Goal: Communication & Community: Answer question/provide support

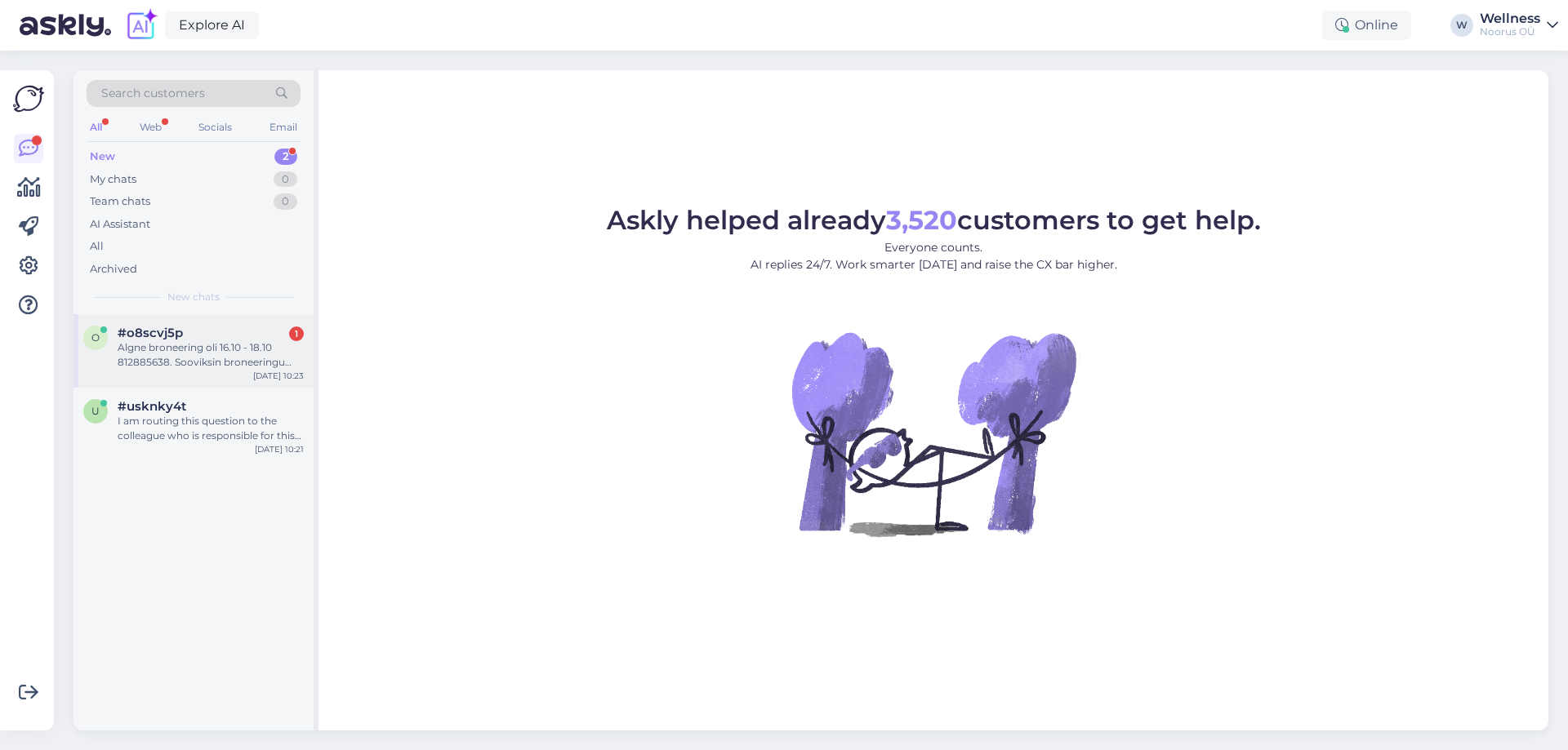
click at [163, 338] on span "#o8scvj5p" at bounding box center [150, 333] width 65 height 14
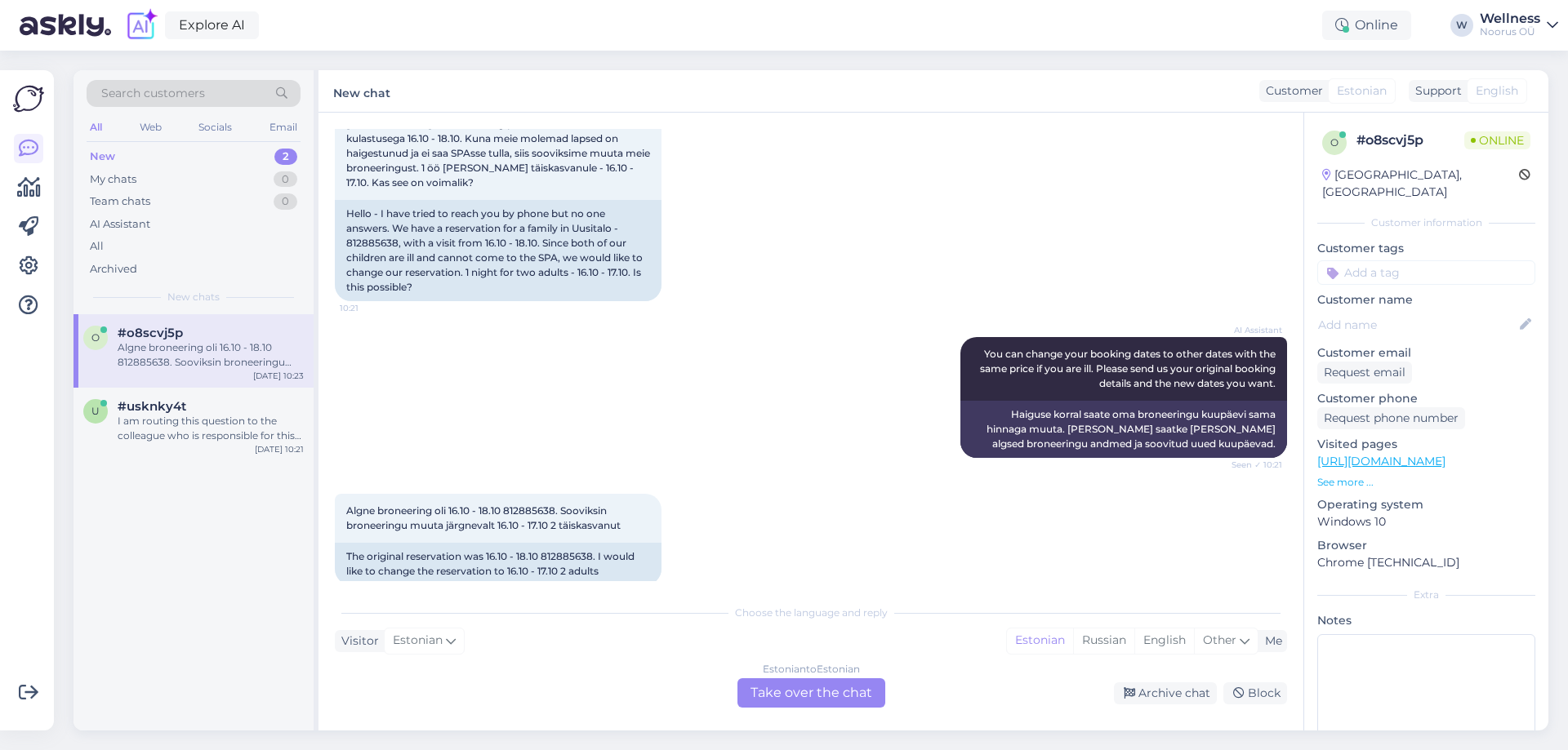
scroll to position [145, 0]
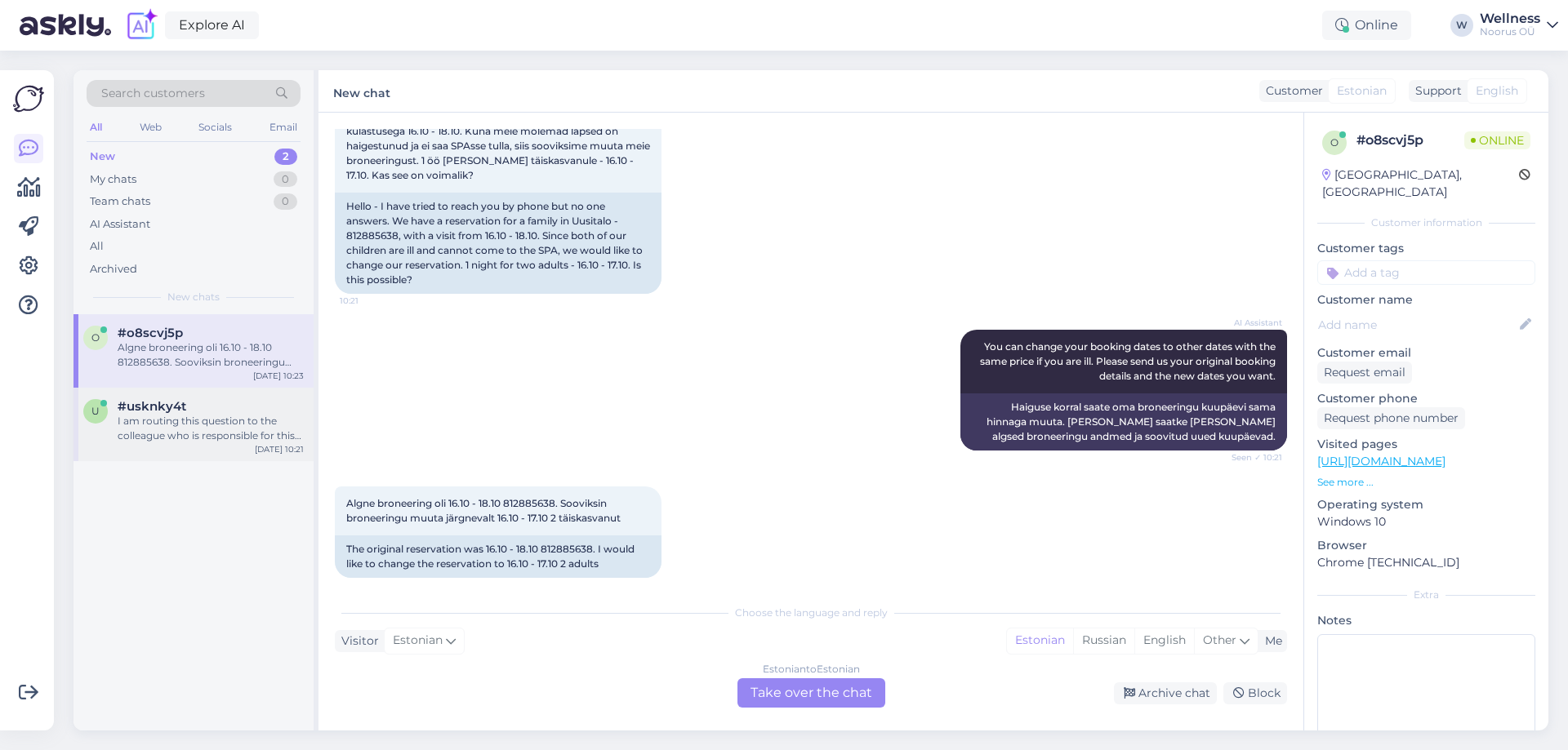
click at [164, 403] on span "#usknky4t" at bounding box center [152, 406] width 69 height 14
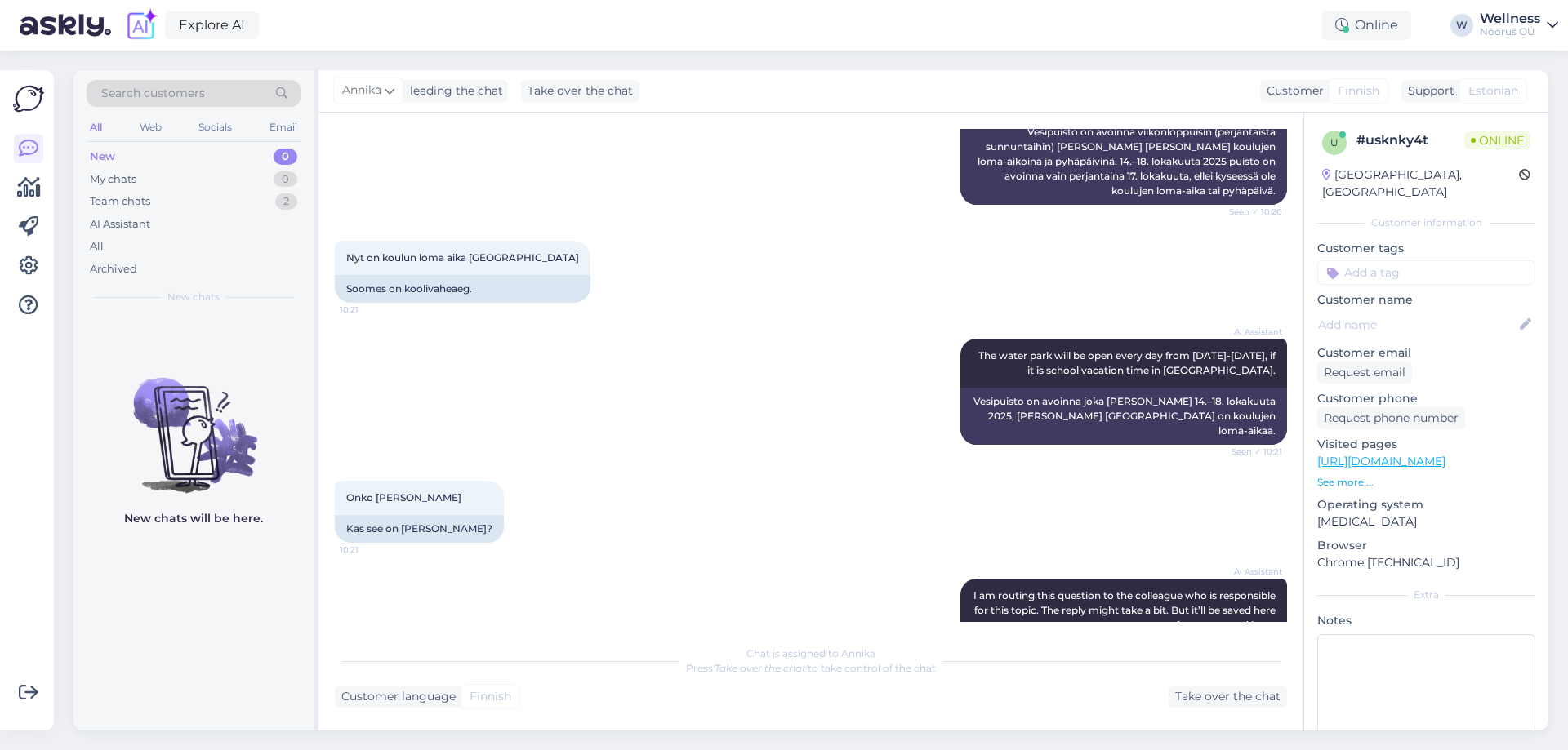
scroll to position [355, 0]
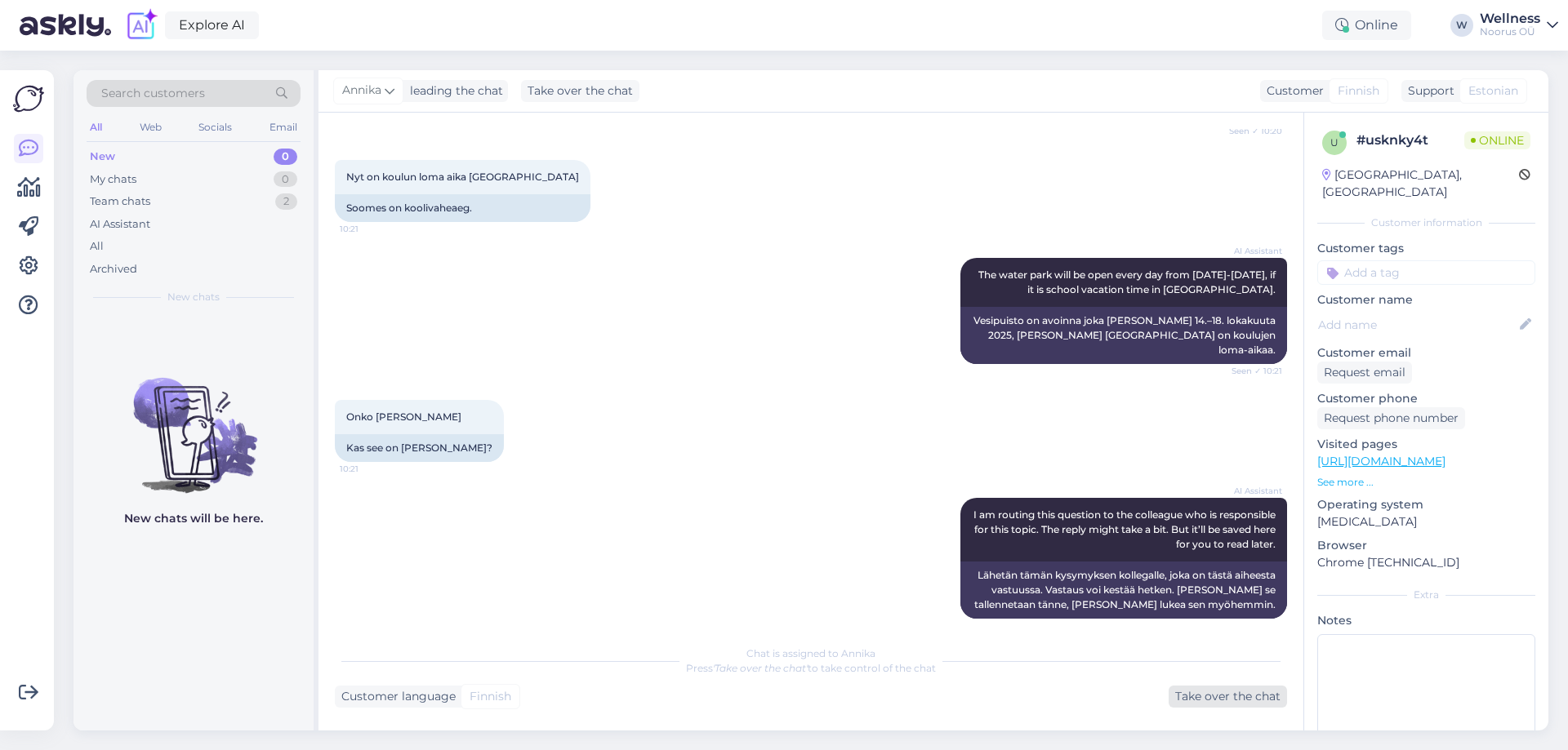
click at [1192, 695] on div "Take over the chat" at bounding box center [1228, 697] width 118 height 22
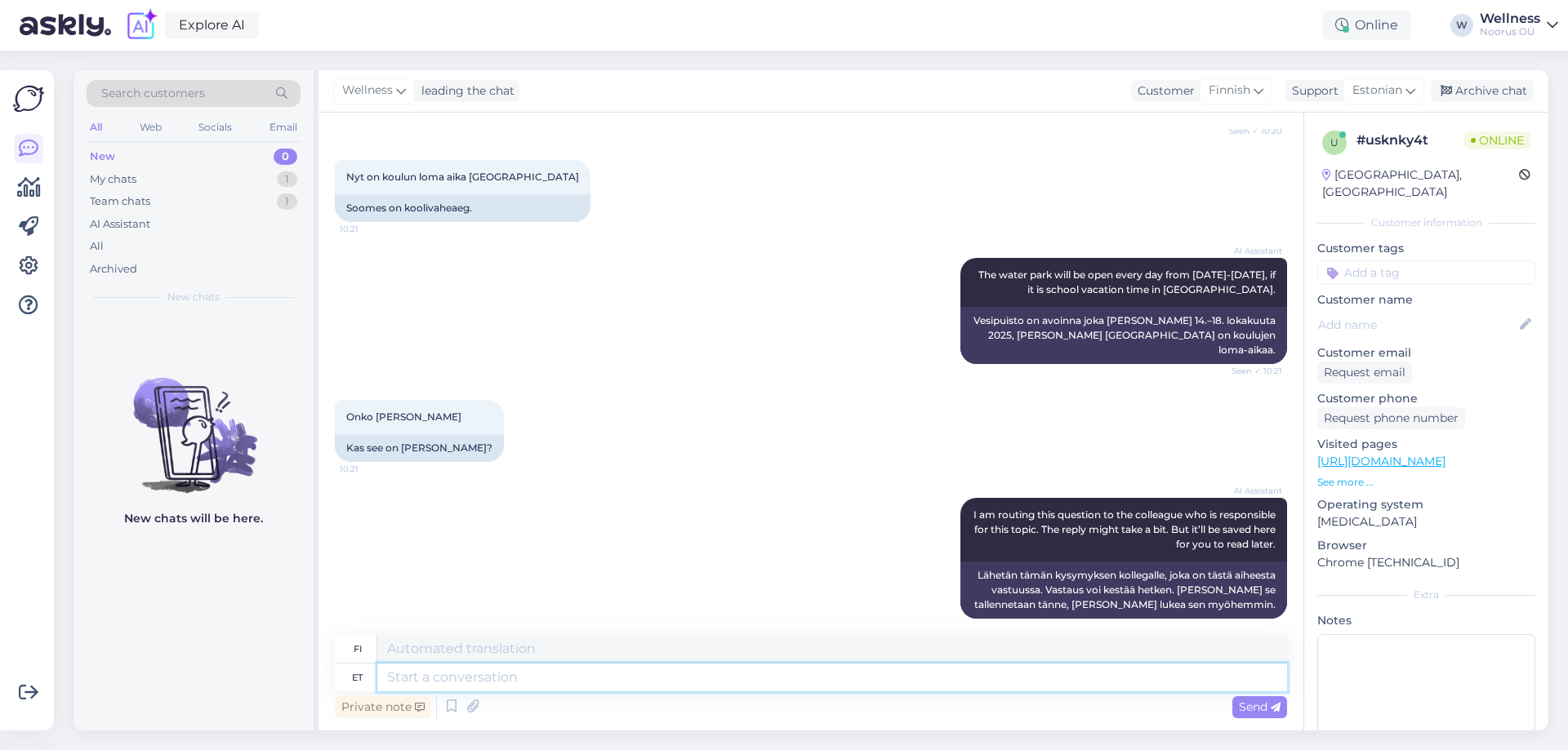
click at [622, 684] on textarea at bounding box center [832, 678] width 910 height 28
type textarea "Scool"
type textarea "Koulu"
type textarea "Scool vacation"
type textarea "Koulun loma"
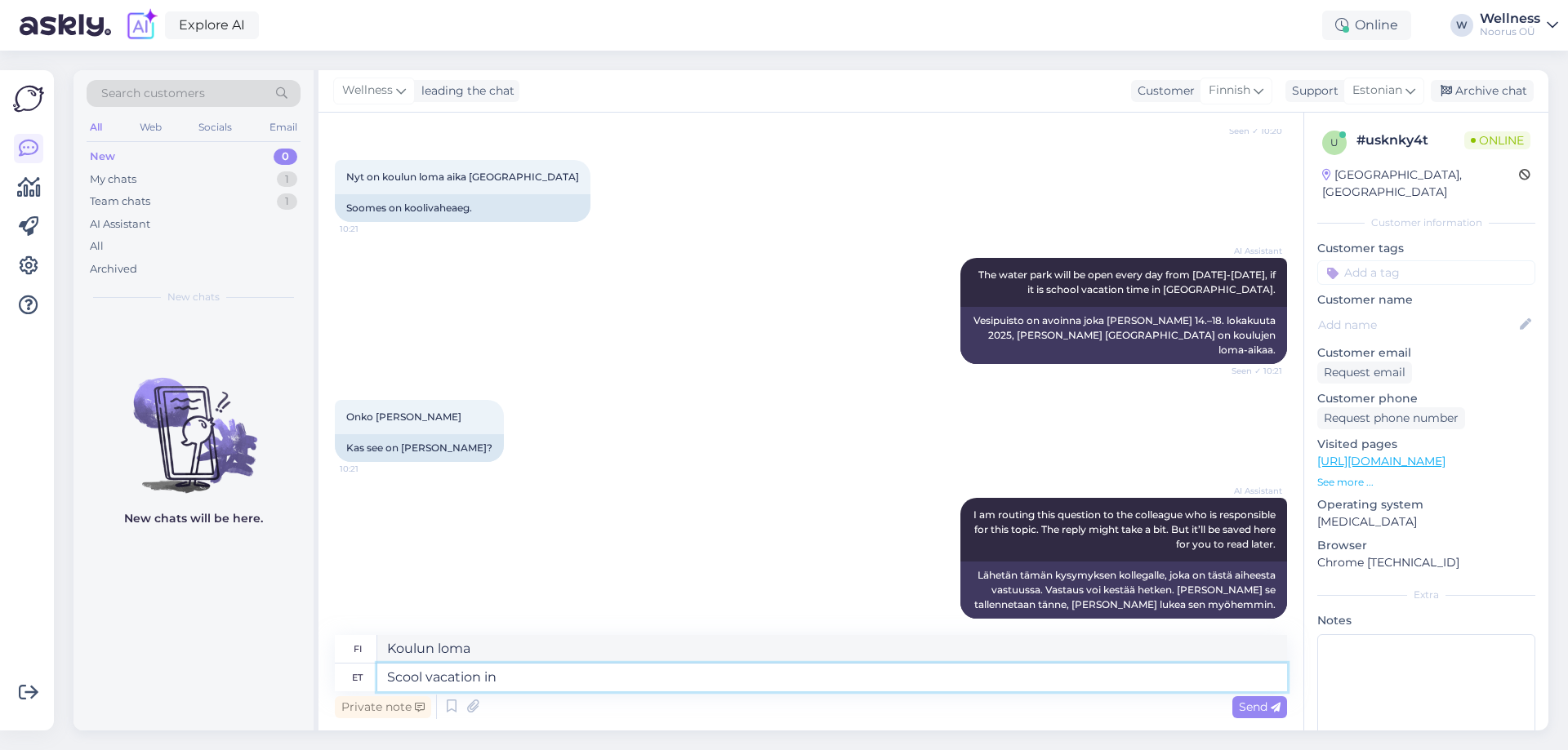
type textarea "Scool vacation in E"
type textarea "Koulujen loma vuonna"
type textarea "Scool vacation in Estonia"
type textarea "Koulujen loma Virossa"
click at [605, 674] on textarea "Scool vacation in Estonia" at bounding box center [832, 678] width 910 height 28
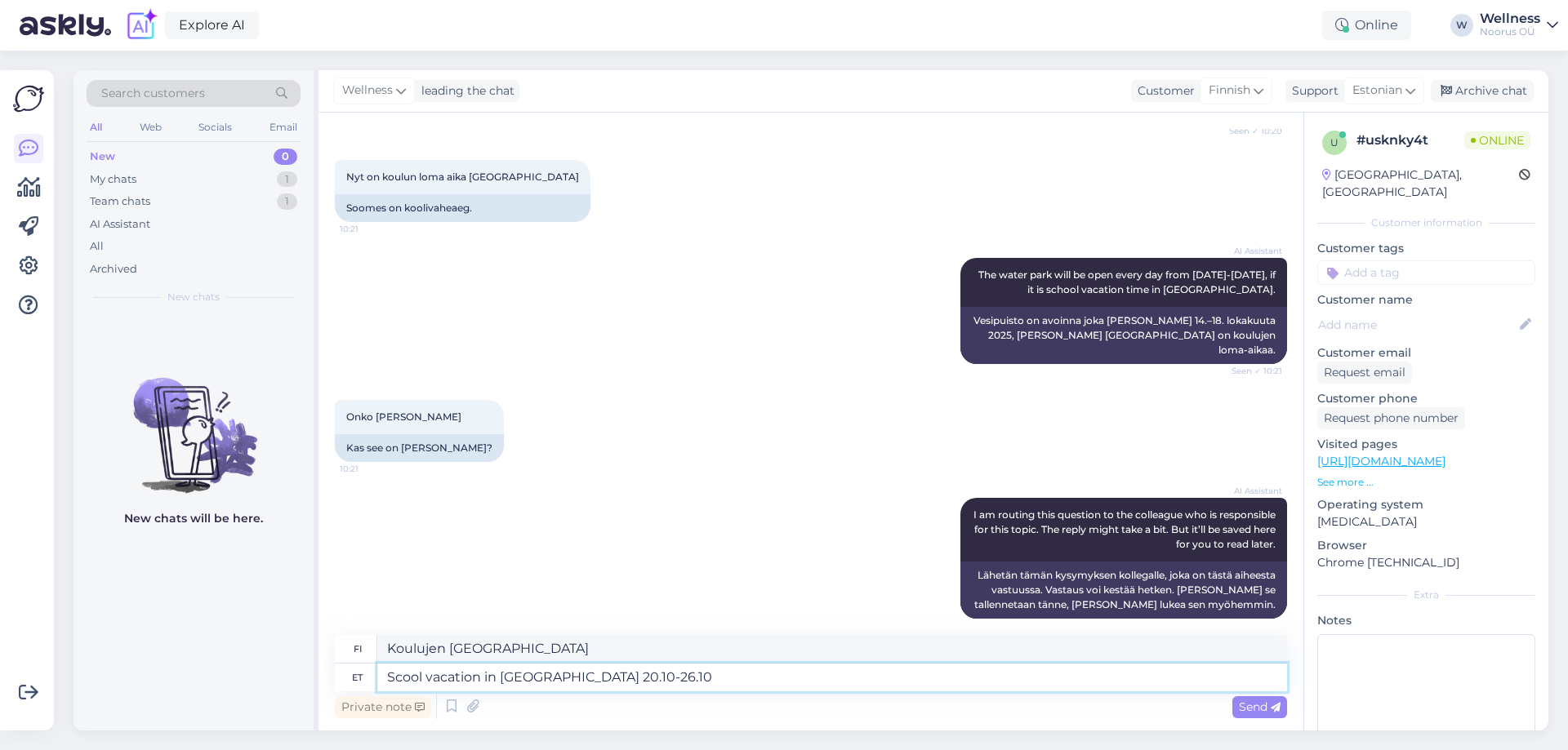
type textarea "Scool vacation in Estonia 20.10-26.10"
type textarea "Koulujen loma Virossa 20.10-26.10"
type textarea "Scool vacation in Estonia 20.10-26.10 ."
type textarea "Koulujen loma Virossa 20.10-26.10 ."
type textarea "Scool vacation in Estonia 20.10-26.10 . it means"
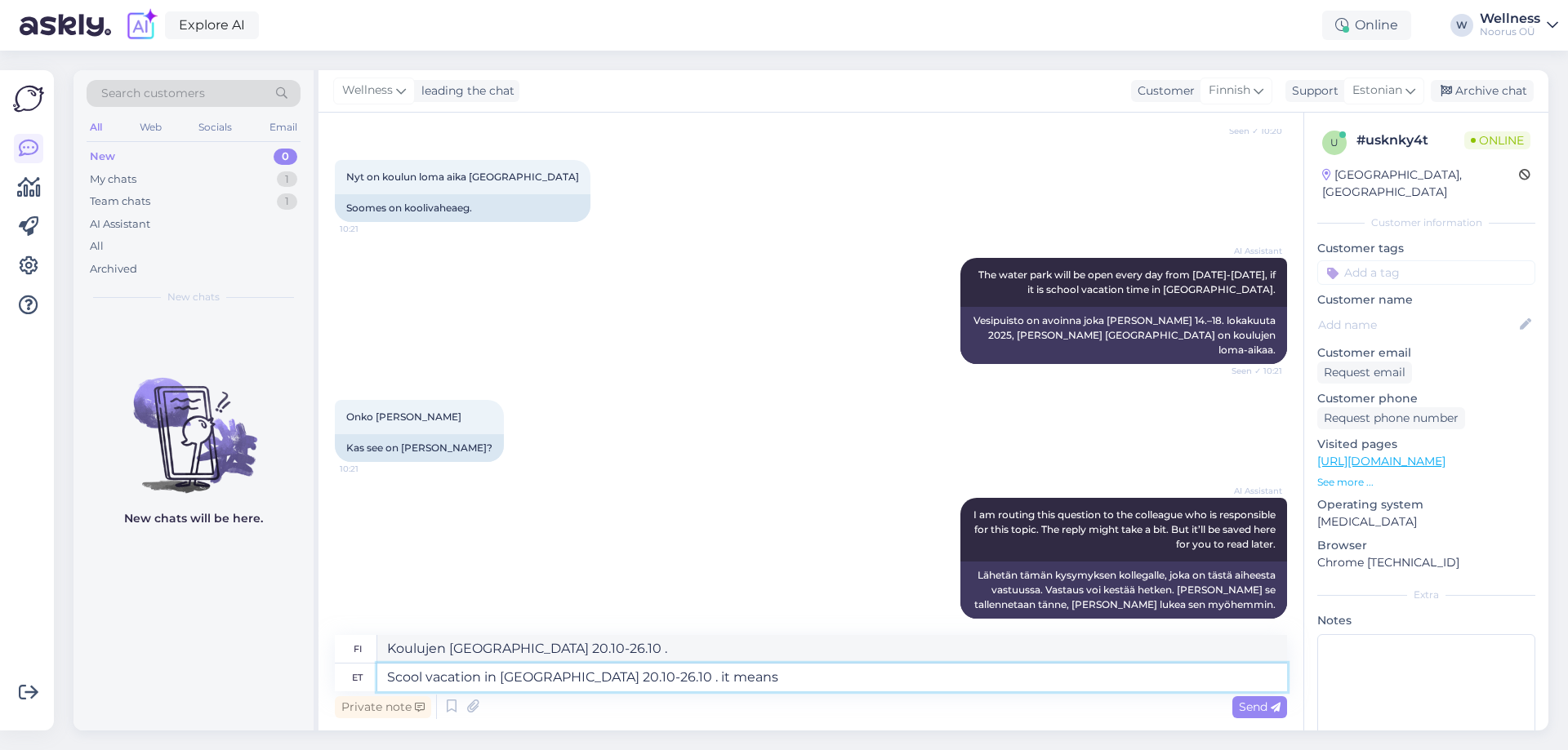
type textarea "Koulujen loma Virossa 20.10-26.10 . se tarkoittaa"
type textarea "Scool vacation in Estonia 20.10-26.10 . it means that w"
type textarea "Koulujen loma Virossa 20.10-26.10 . se tarkoittaa, että"
type textarea "Scool vacation in Estonia 20.10-26.10 . it means that water"
type textarea "Koulujen loma Virossa 20.10-26.10 . se tarkoittaa, että vesi"
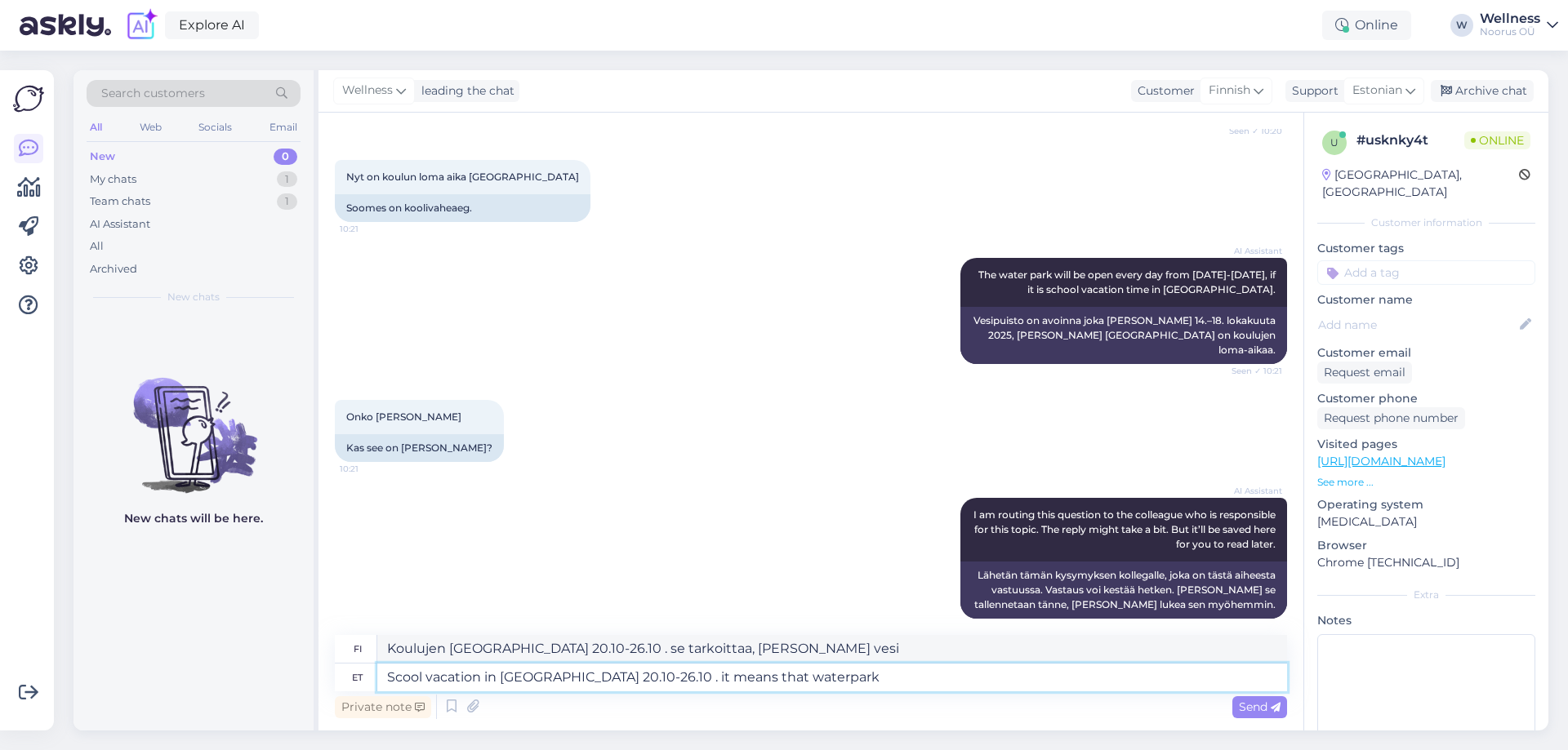
type textarea "Scool vacation in Estonia 20.10-26.10 . it means that waterpark i"
type textarea "Koulujen loma Virossa 20.10-26.10 . Se tarkoittaa, että vesipuisto"
type textarea "Scool vacation in Estonia 20.10-26.10 . it means that waterpark is o"
type textarea "Koulujen loma Virossa 20.10-26.10 . tarkoittaa, että vesipuisto on"
type textarea "Scool vacation in Estonia 20.10-26.10 . it means that waterpark is open e"
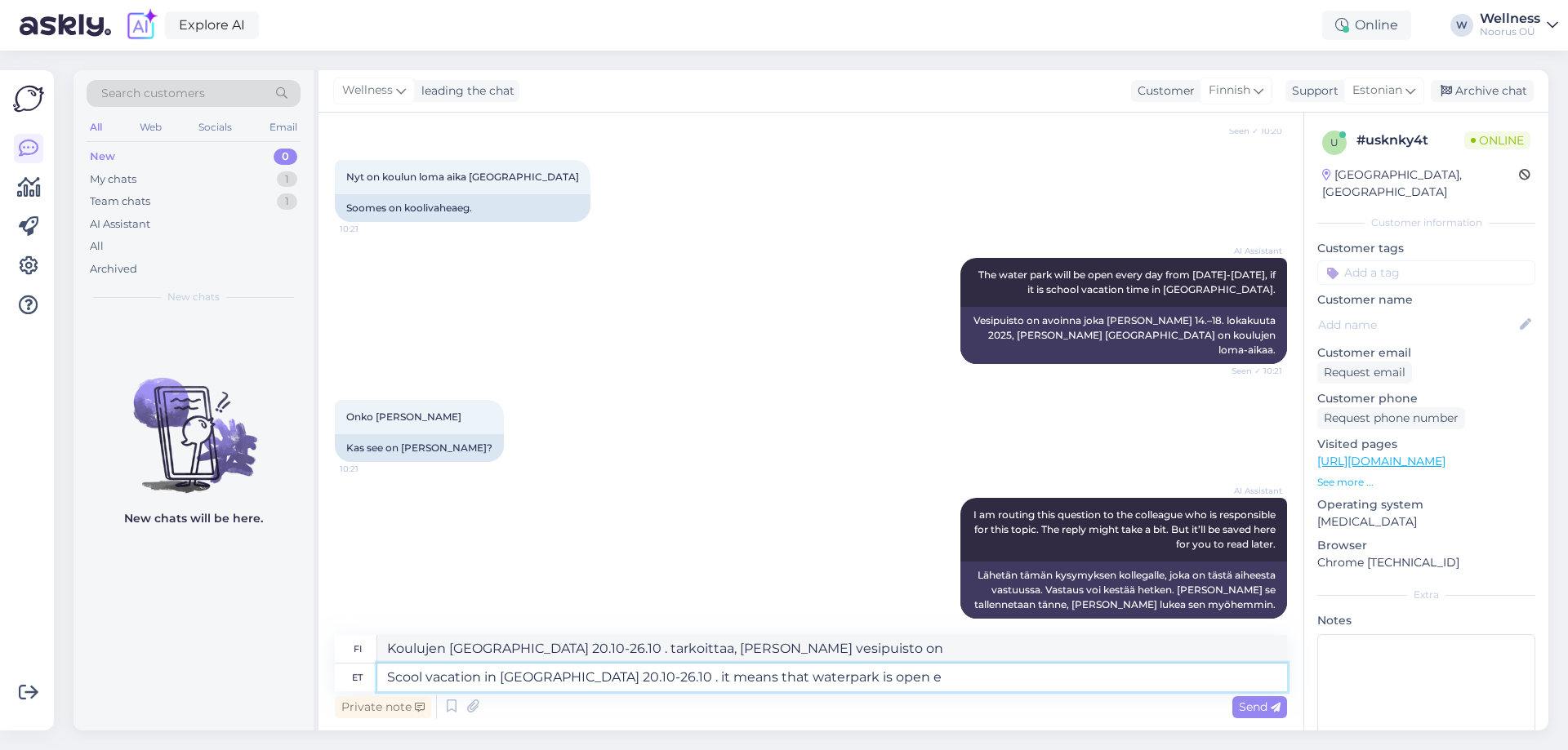
type textarea "Koulujen loma Virossa 20.10-26.10 . tarkoittaa, että vesipuisto on avoinna."
type textarea "Scool vacation in Estonia 20.10-26.10 . it means that waterpark is open every"
type textarea "Koulujen loma Virossa 20.10-26.10 . tarkoittaa, että vesipuisto on avoinna joka…"
type textarea "Scool vacation in Estonia 20.10-26.10 . it means that waterpark is open every d…"
type textarea "Koulujen loma Virossa 20.10-26.10 . Tämä tarkoittaa, että vesipuisto on avoinna…"
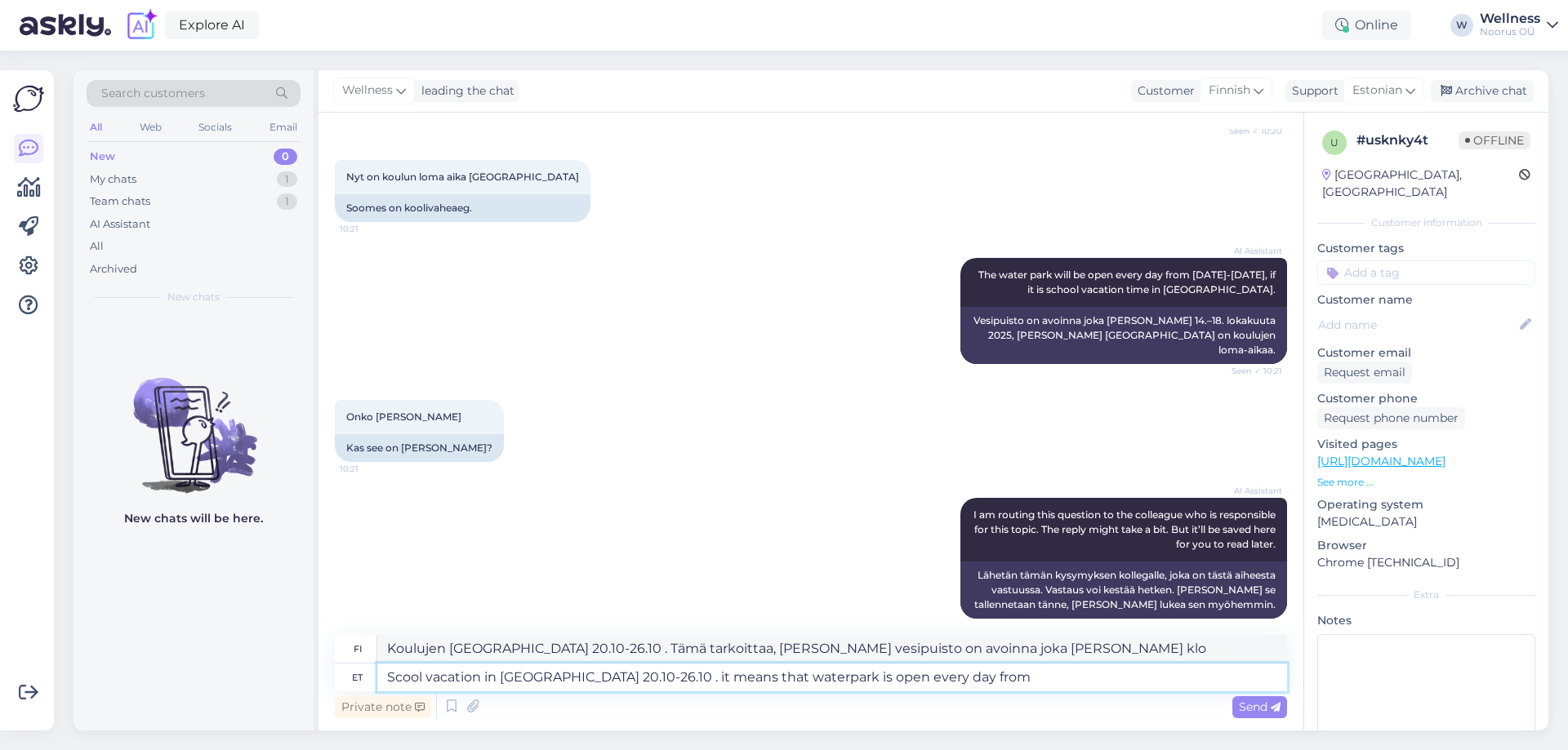
click at [985, 680] on textarea "Scool vacation in Estonia 20.10-26.10 . it means that waterpark is open every d…" at bounding box center [832, 678] width 910 height 28
type textarea "Scool vacation in Estonia 20.10-26.10 . it means that waterpark is open every d…"
type textarea "Koulujen loma Virossa 20.10-26.10 . tarkoittaa, että vesipuisto on avoinna joka…"
type textarea "Scool vacation in Estonia 20.10-26.10 . it means that waterpark is open every d…"
type textarea "Koulujen loma Virossa 20.10-26.10 . Tämä tarkoittaa, että vesipuisto on avoinna…"
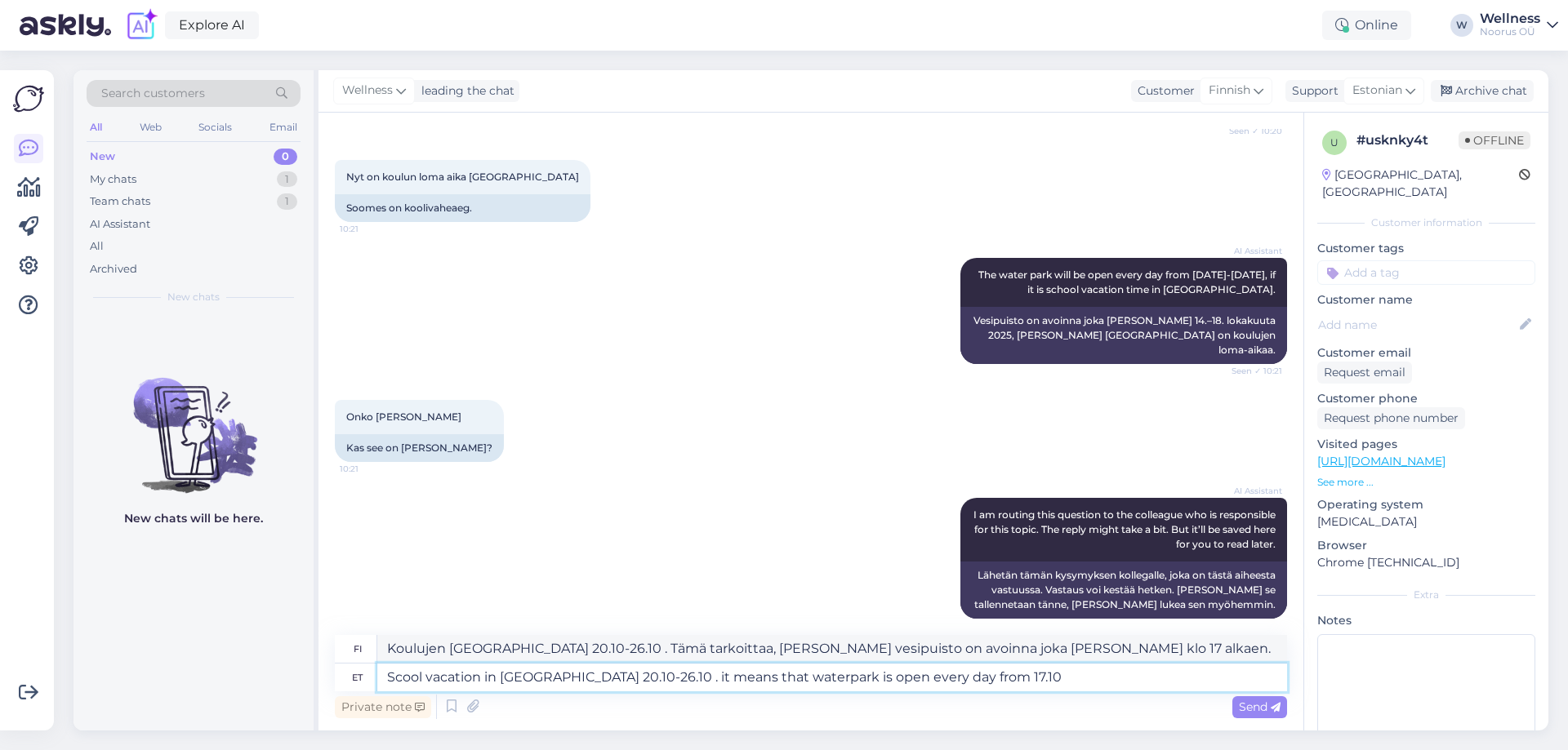
type textarea "Scool vacation in Estonia 20.10-26.10 . it means that waterpark is open every d…"
type textarea "Koulujen loma Virossa 20.10-26.10 . Tämä tarkoittaa, että vesipuisto on avoinna…"
type textarea "Scool vacation in Estonia 20.10-26.10 . it means that waterpark is open every d…"
type textarea "Koulujen loma Virossa 20.10-26.10 . Tämä tarkoittaa, että vesipuisto on avoinna…"
type textarea "Scool vacation in [GEOGRAPHIC_DATA] 20.10-26.10 . it means that waterpark is op…"
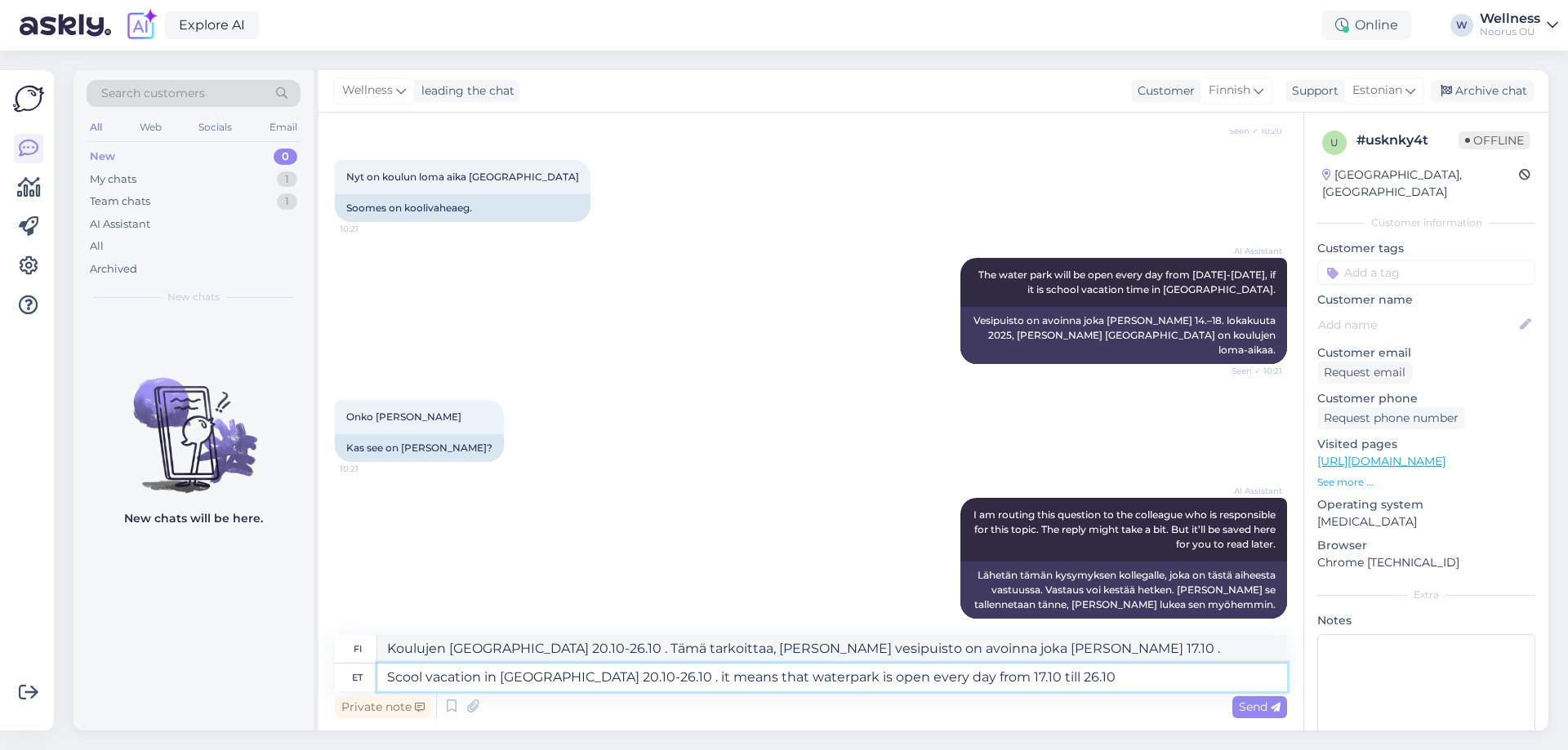
type textarea "Koulujen [GEOGRAPHIC_DATA] 20.10-26.10 . Tämä tarkoittaa, [PERSON_NAME] vesipui…"
type textarea "Scool vacation in [GEOGRAPHIC_DATA] 20.10-26.10 . it means that waterpark is op…"
click at [1248, 699] on span "Send" at bounding box center [1260, 707] width 42 height 14
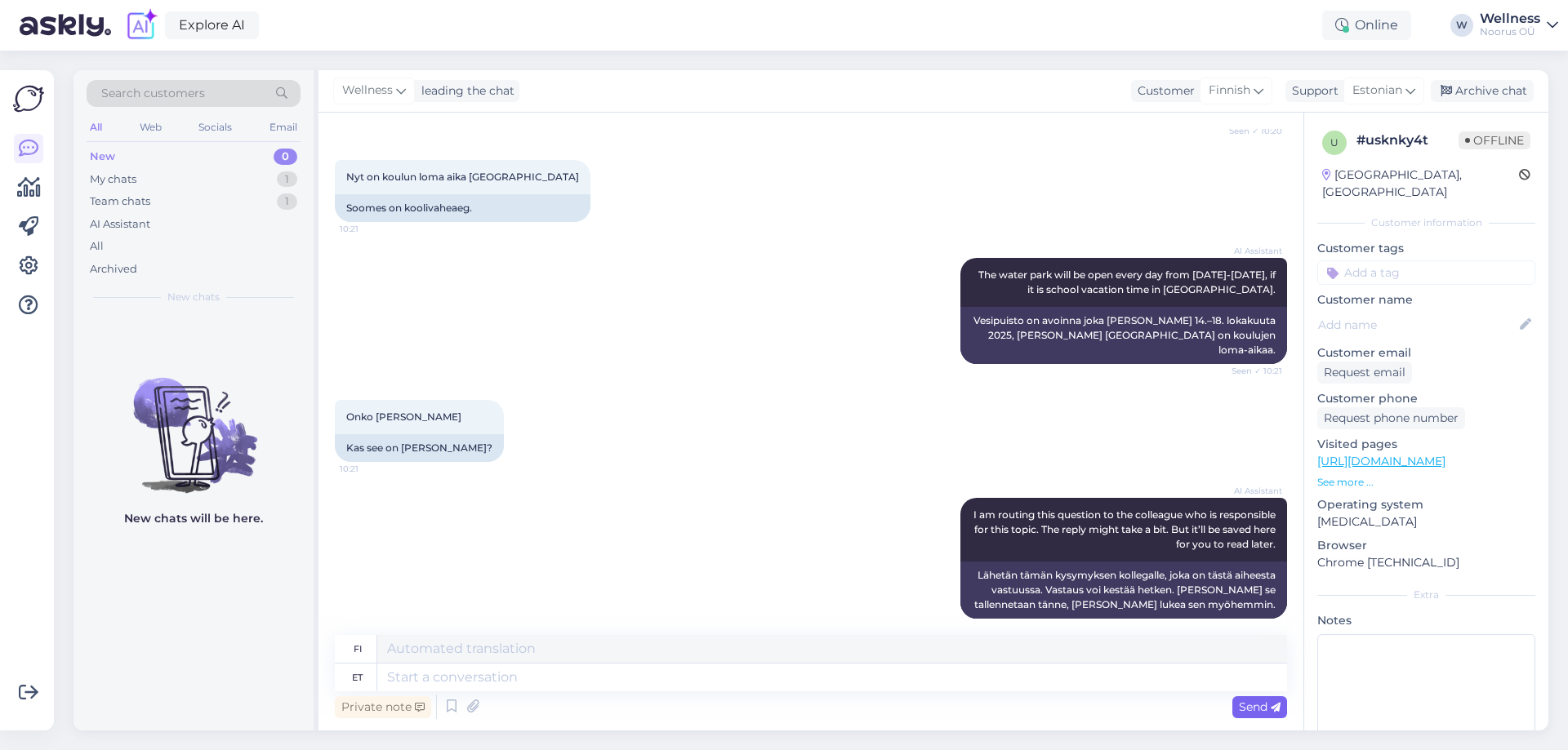
scroll to position [484, 0]
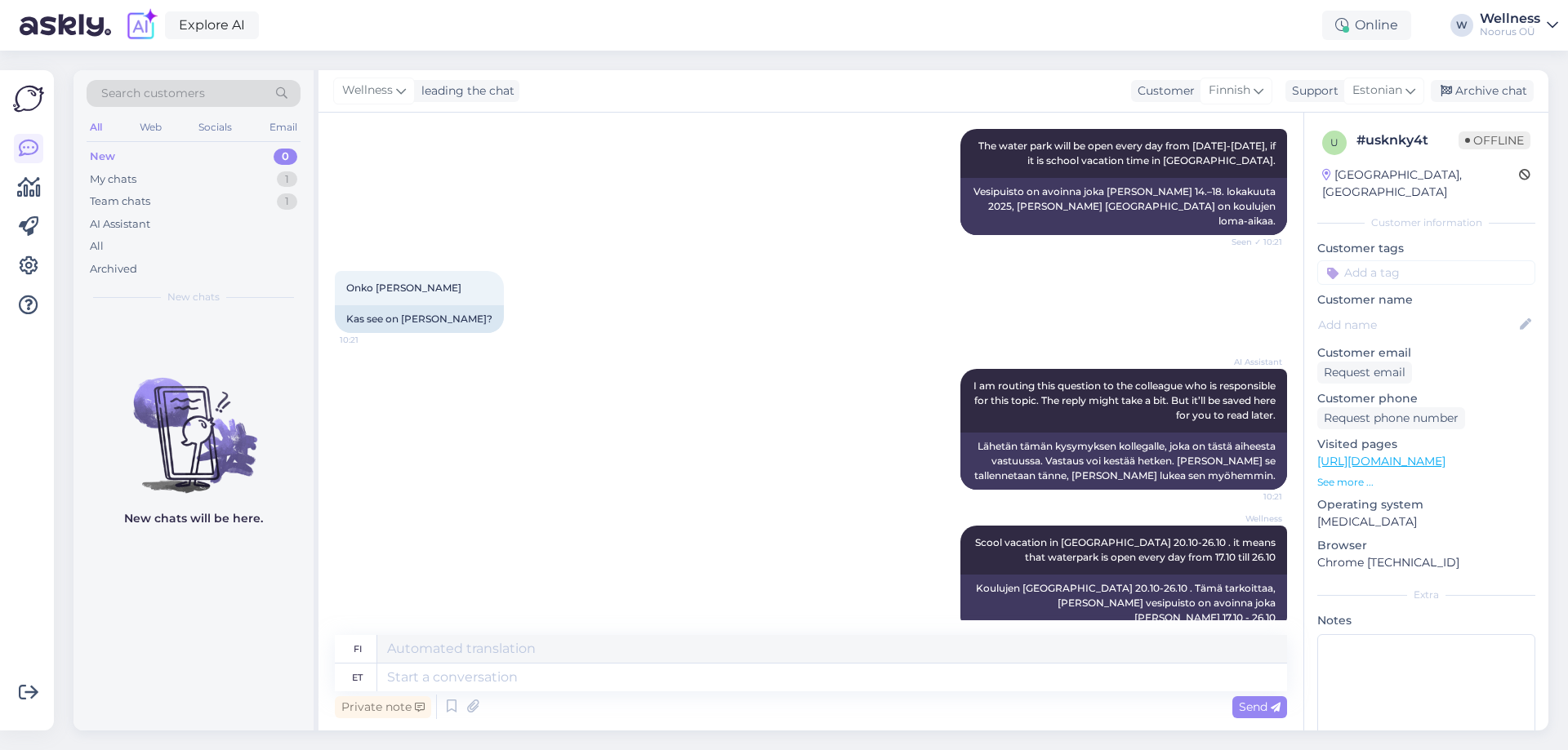
click at [786, 482] on div "AI Assistant I am routing this question to the colleague who is responsible for…" at bounding box center [811, 430] width 952 height 157
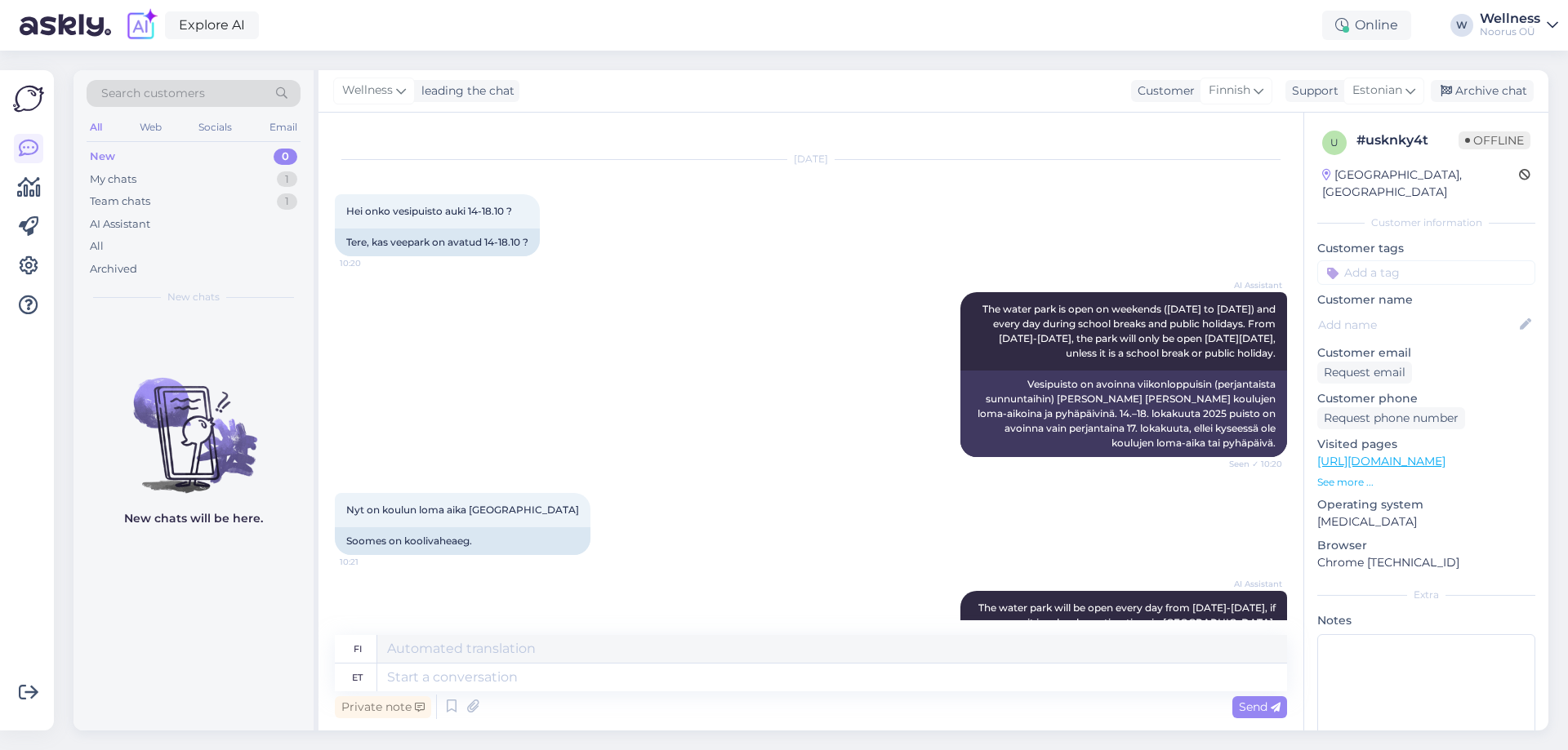
scroll to position [0, 0]
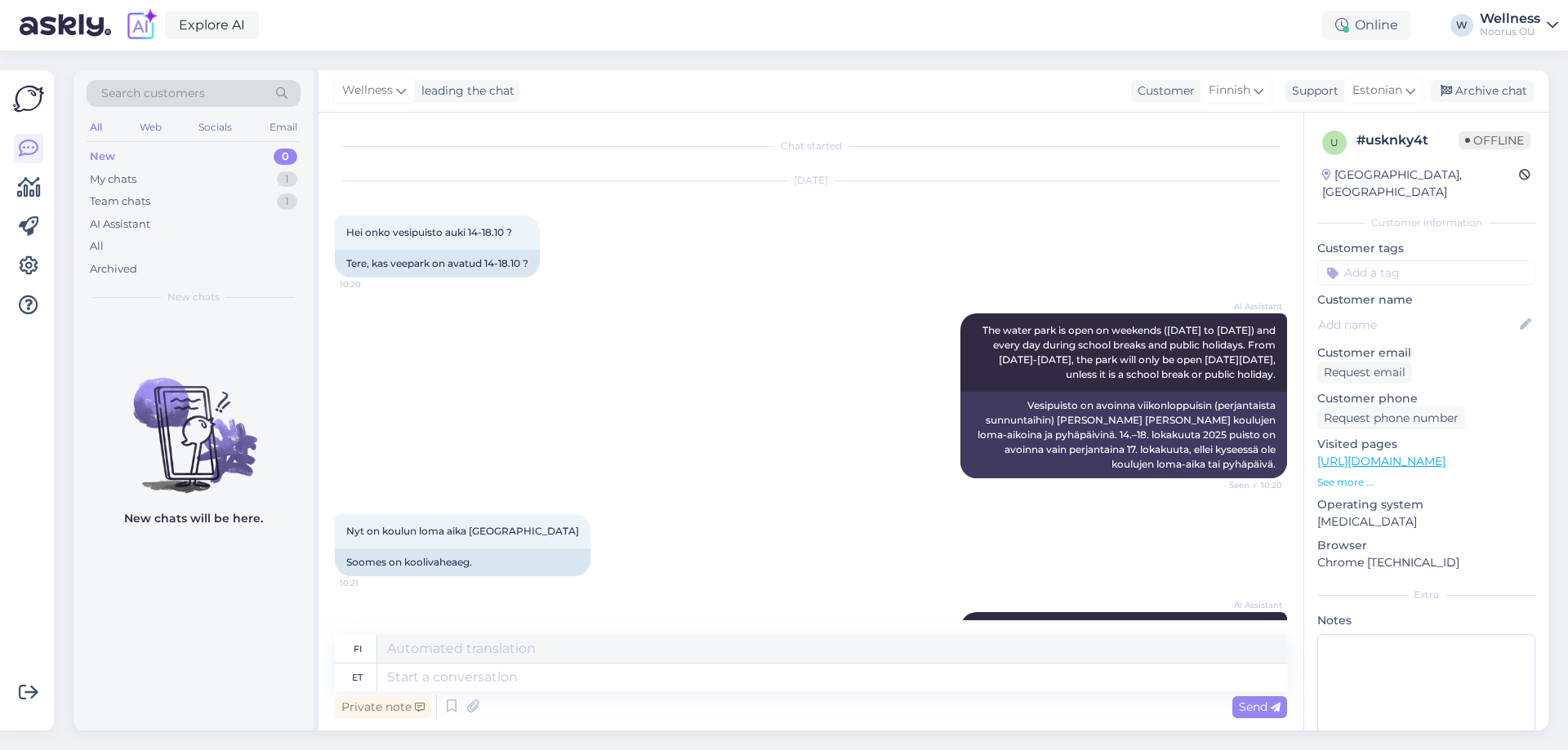
click at [703, 467] on div "AI Assistant The water park is open on weekends (Friday to Sunday) and every da…" at bounding box center [811, 396] width 952 height 201
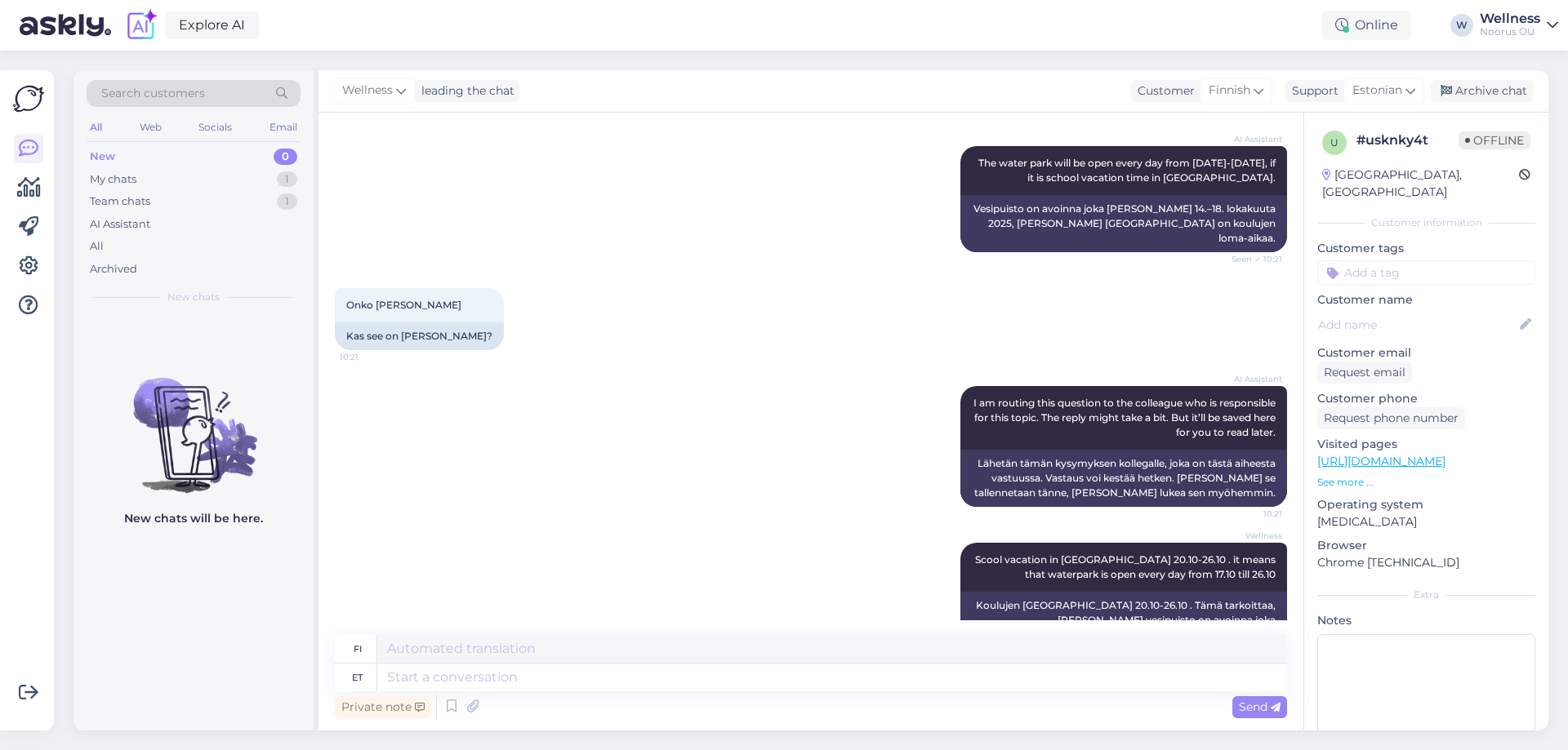
scroll to position [484, 0]
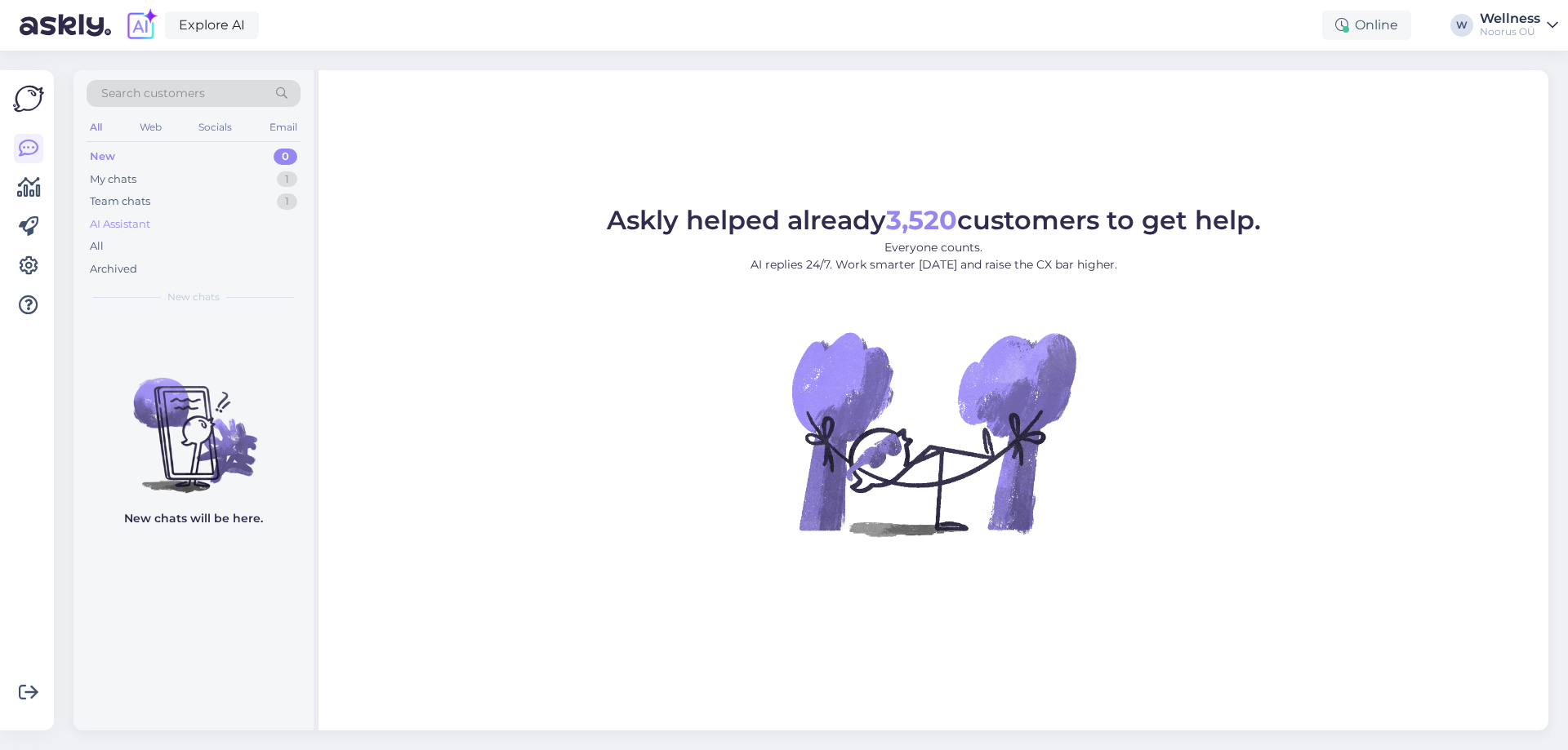
click at [135, 221] on div "AI Assistant" at bounding box center [120, 225] width 60 height 16
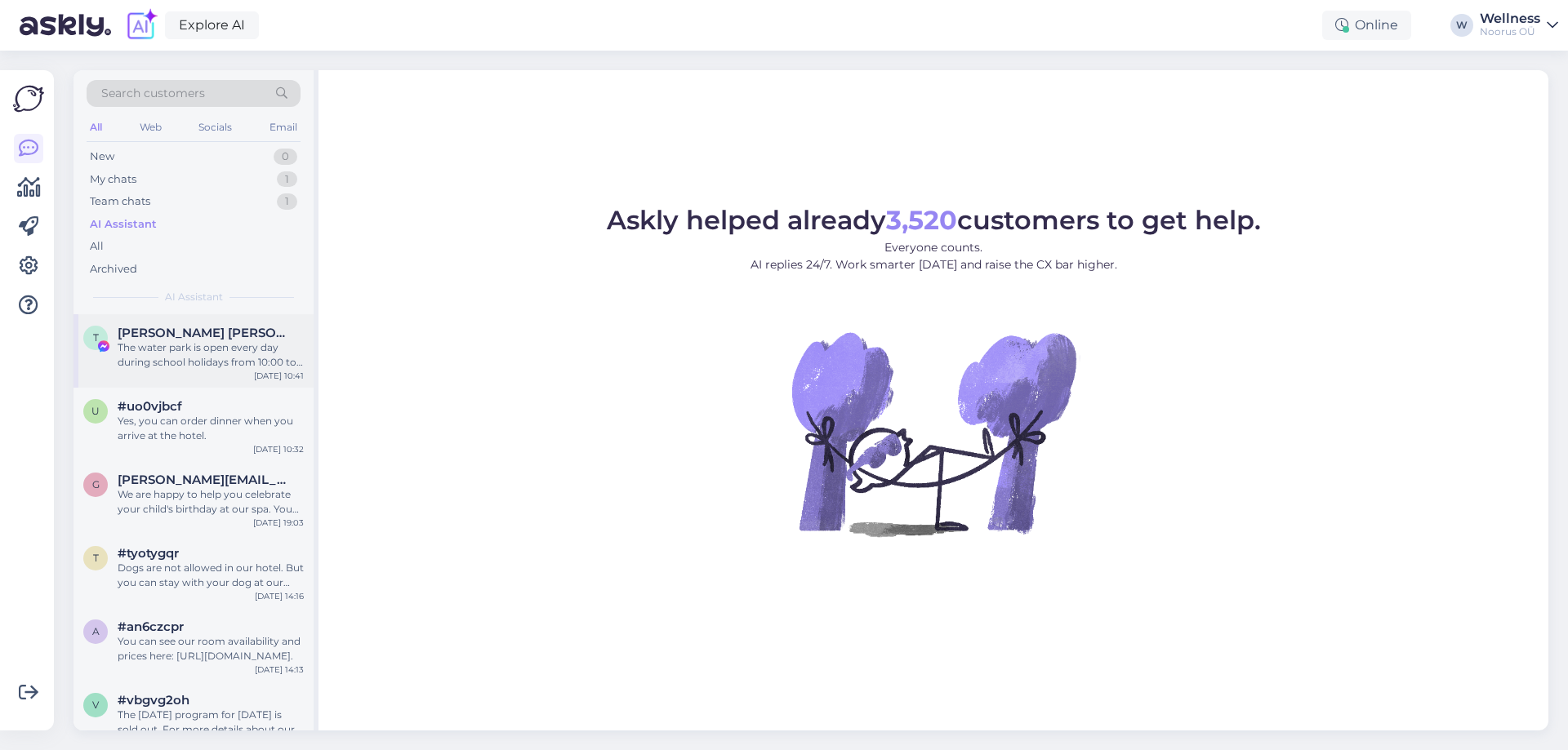
click at [177, 340] on div "The water park is open every day during school holidays from 10:00 to 20:00." at bounding box center [210, 355] width 186 height 30
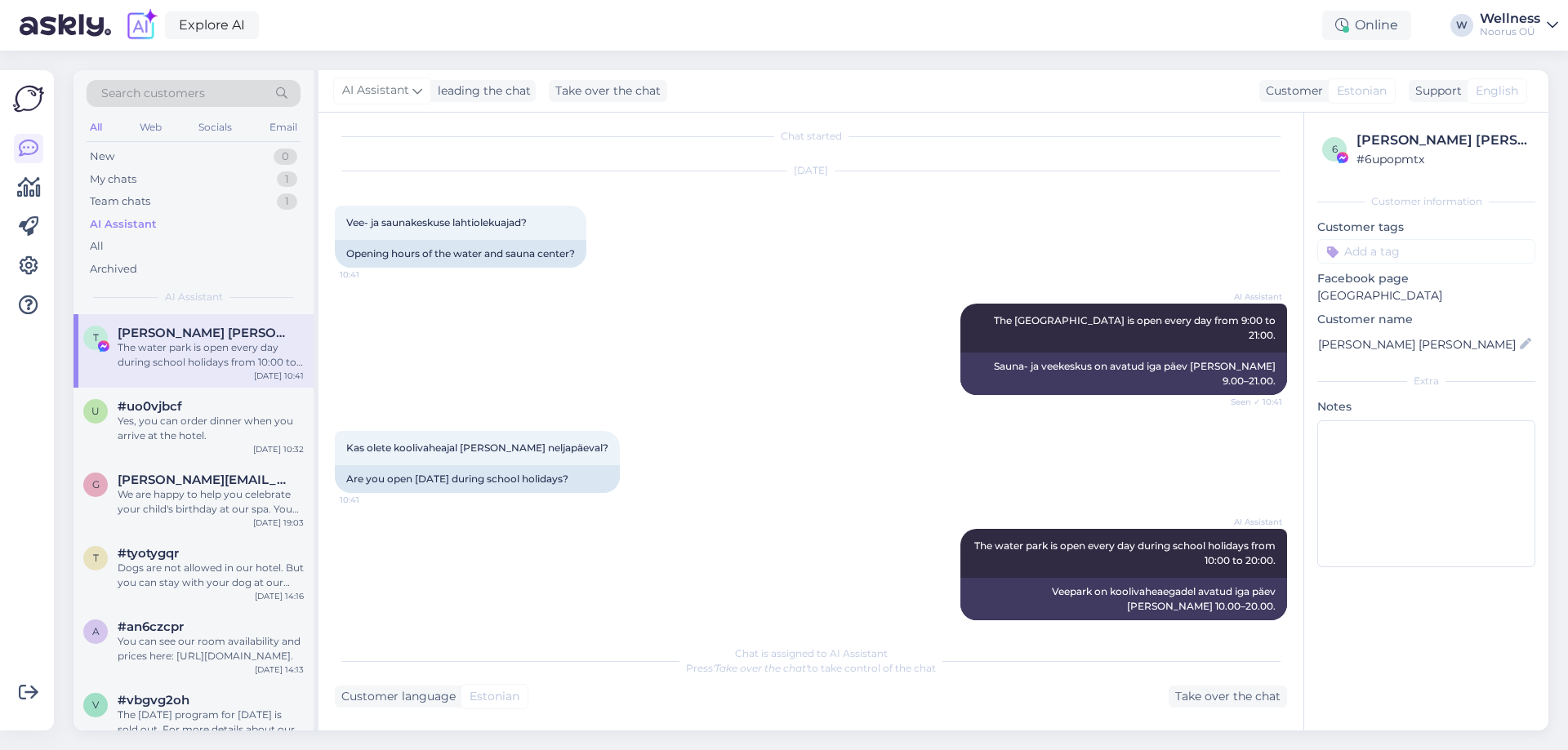
scroll to position [12, 0]
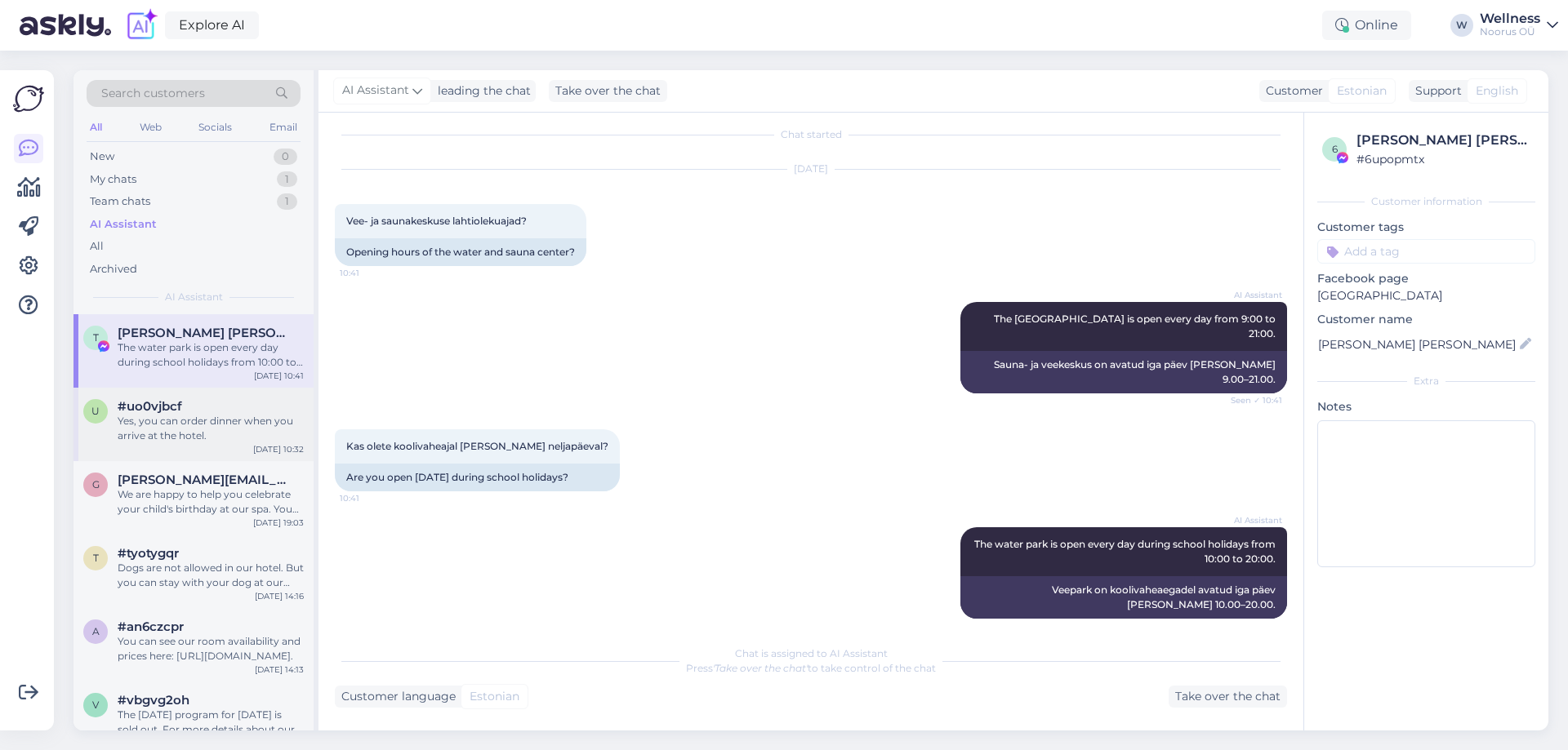
click at [212, 411] on div "#uo0vjbcf" at bounding box center [210, 406] width 186 height 14
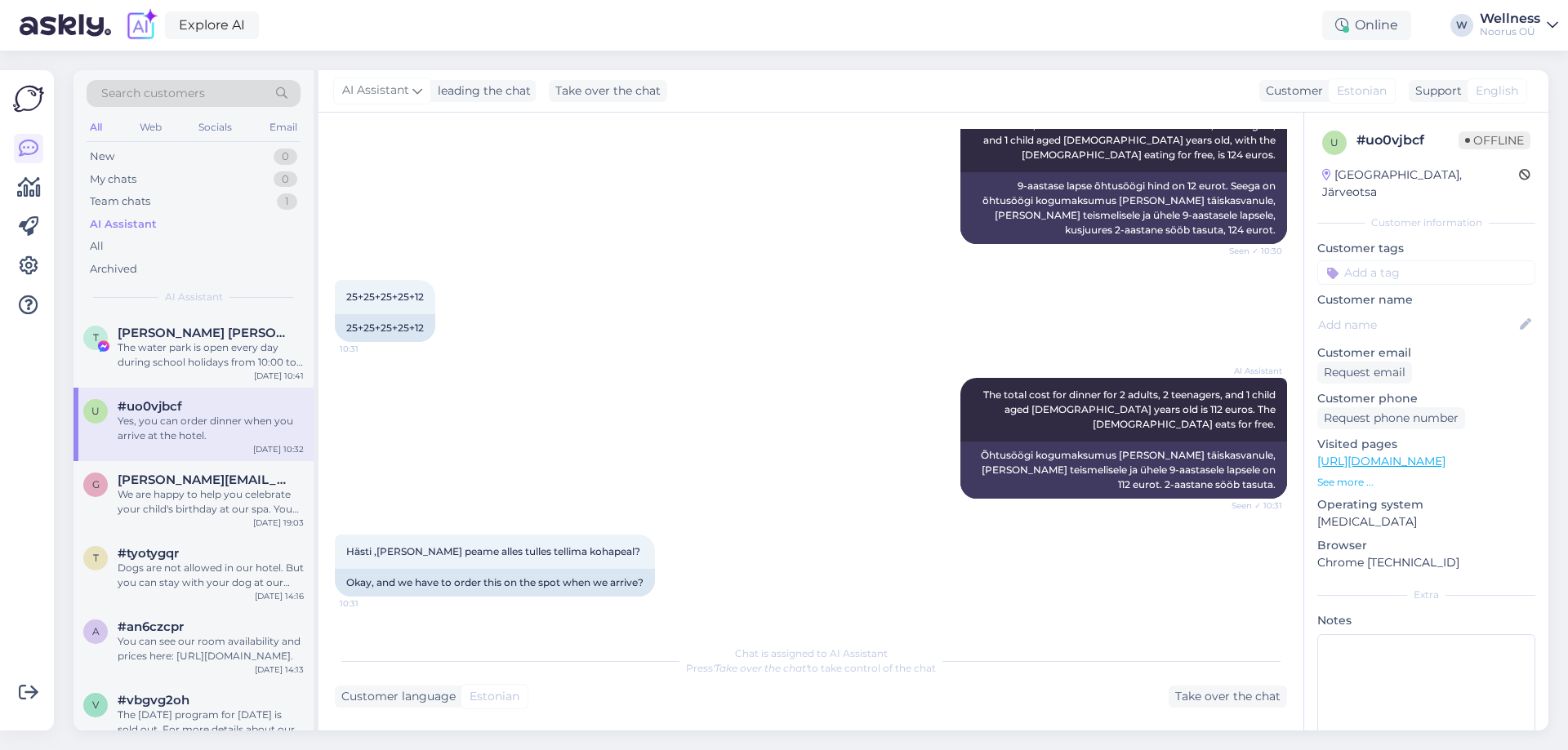
scroll to position [3199, 0]
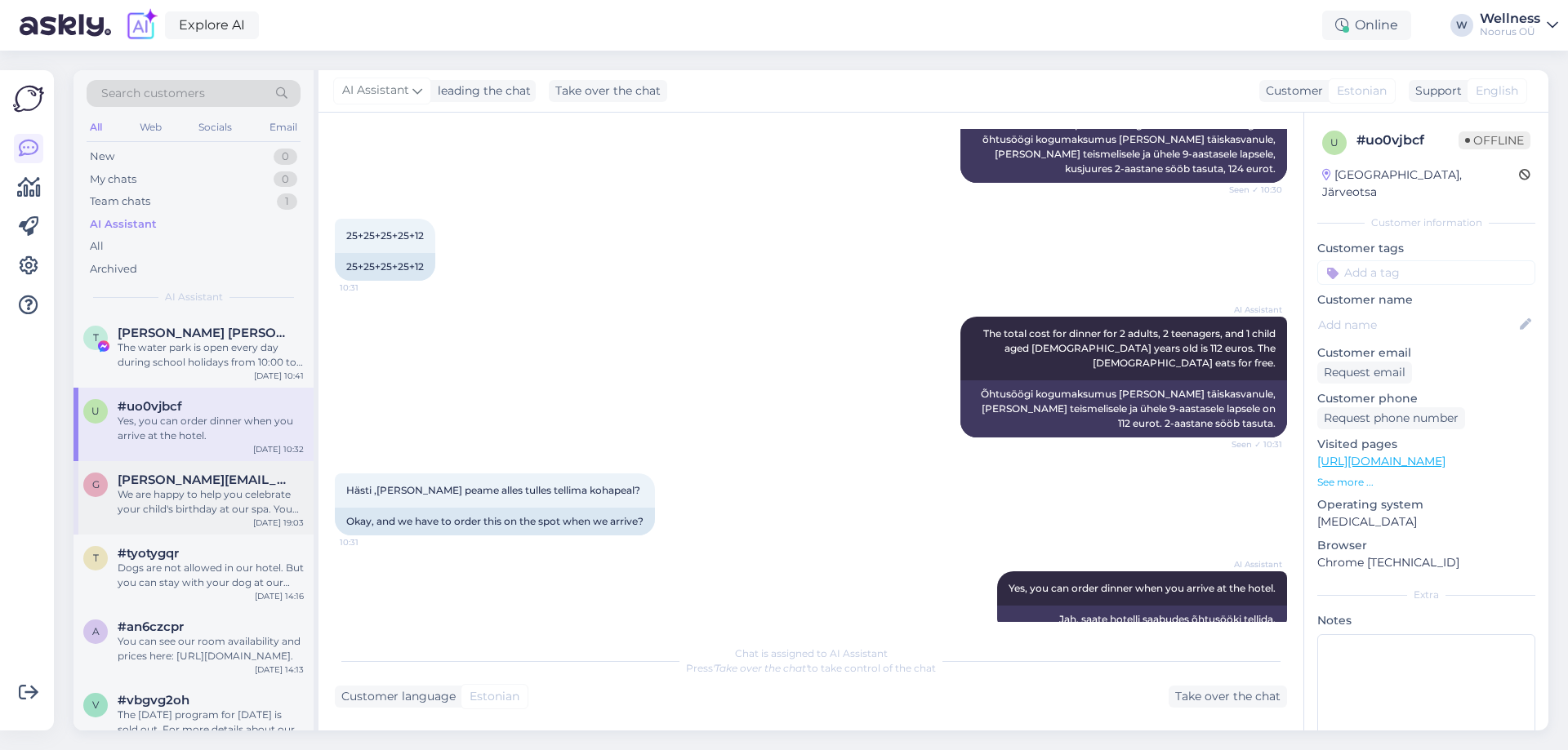
click at [187, 472] on div "[PERSON_NAME] [PERSON_NAME][EMAIL_ADDRESS][PERSON_NAME][DOMAIN_NAME] We are hap…" at bounding box center [193, 497] width 240 height 73
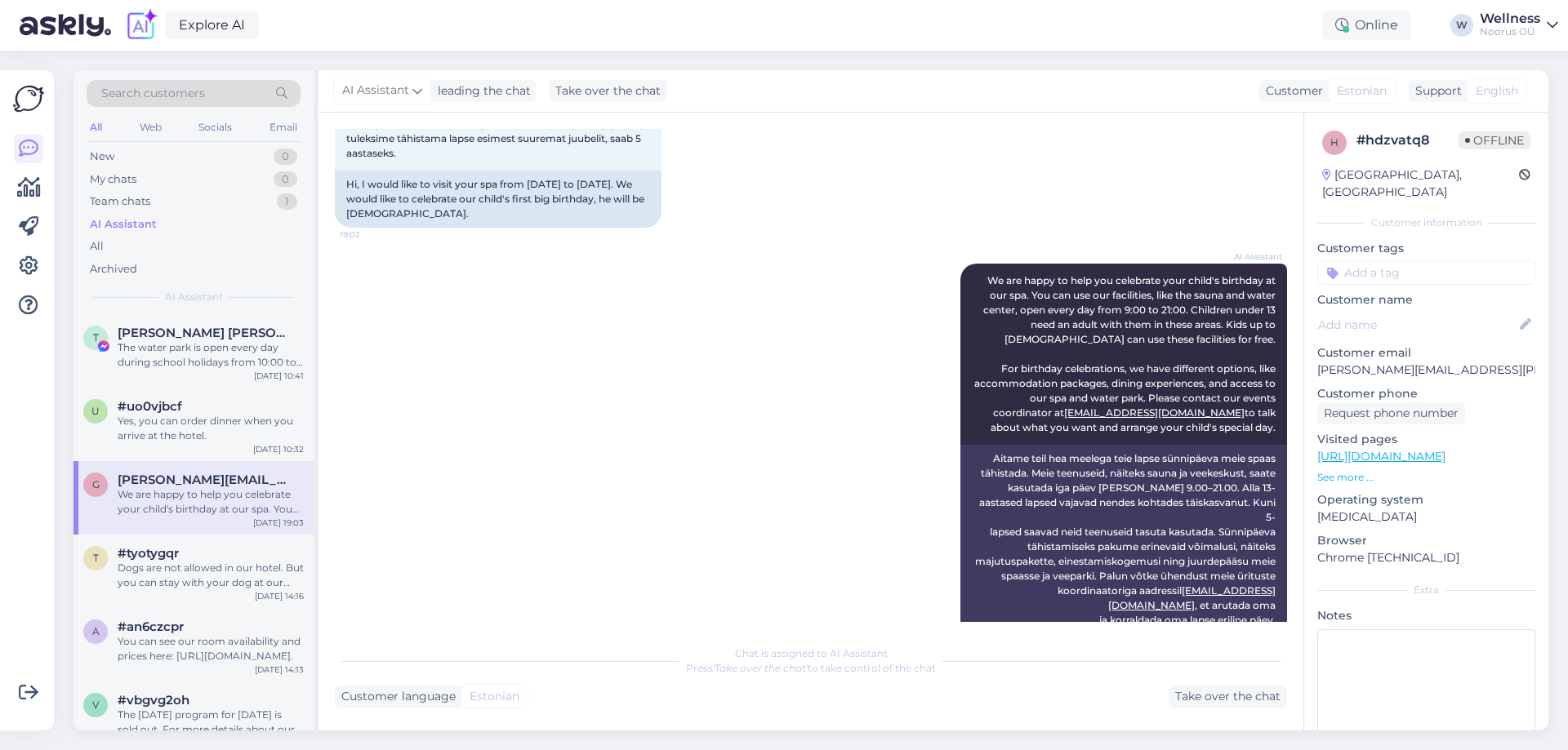
scroll to position [109, 0]
click at [759, 398] on div "AI Assistant We are happy to help you celebrate your child's birthday at our sp…" at bounding box center [811, 448] width 952 height 407
click at [656, 427] on div "AI Assistant We are happy to help you celebrate your child's birthday at our sp…" at bounding box center [811, 448] width 952 height 407
click at [1238, 693] on div "Take over the chat" at bounding box center [1228, 697] width 118 height 22
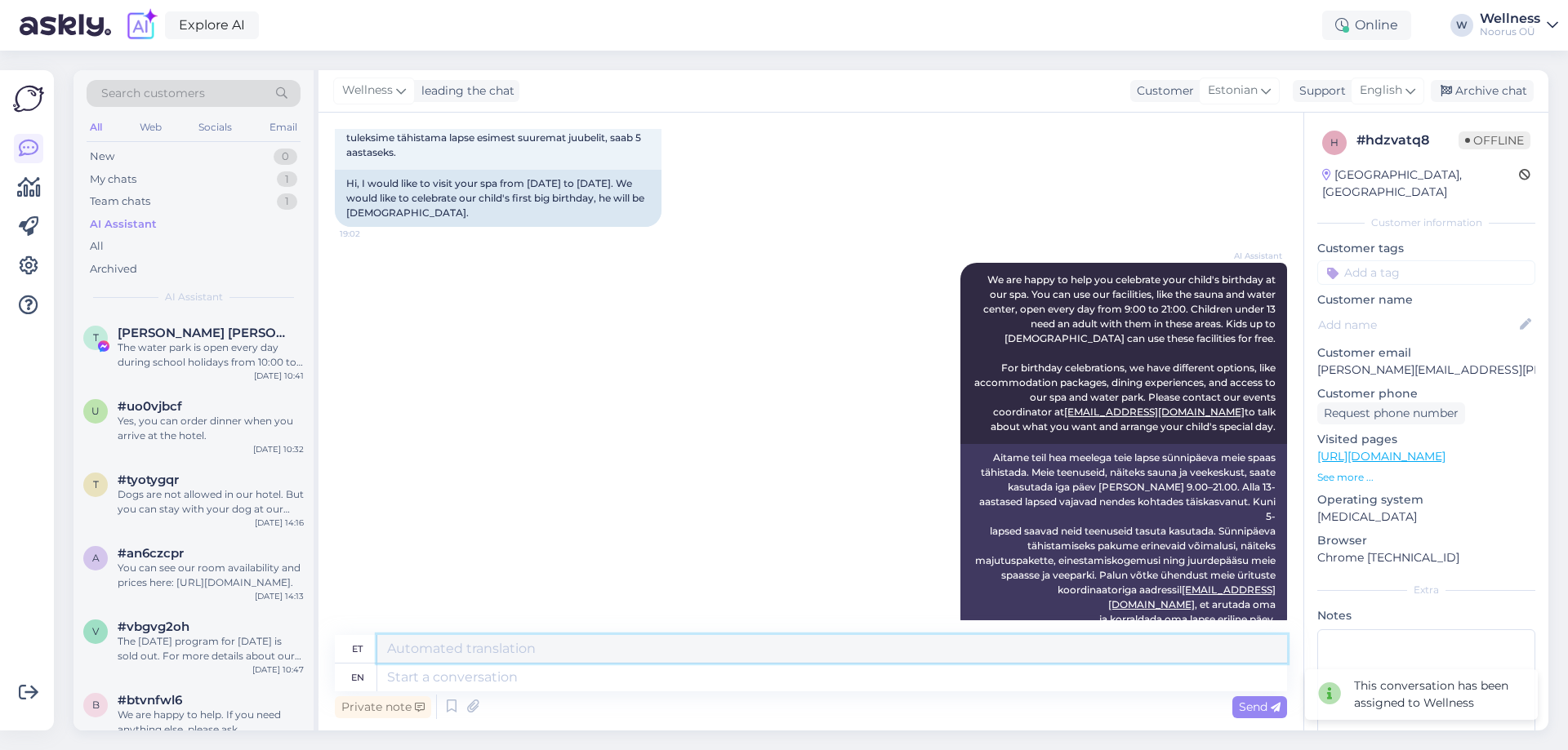
click at [480, 649] on textarea at bounding box center [832, 649] width 910 height 28
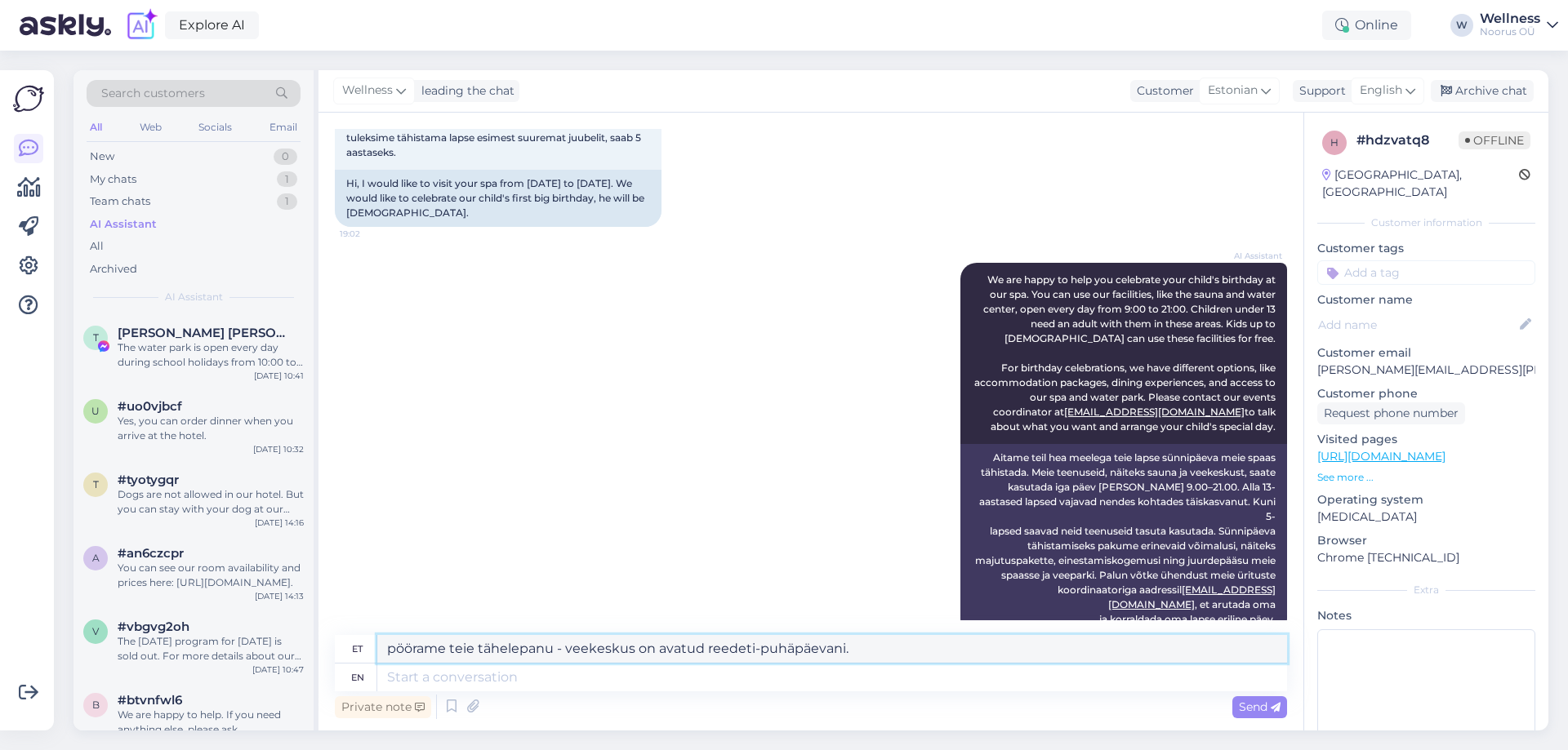
click at [630, 647] on textarea "pöörame teie tähelepanu - veekeskus on avatud reedeti-puhäpäevani." at bounding box center [832, 649] width 910 height 28
click at [840, 648] on textarea "pöörame teie tähelepanu - veepark on avatud reedeti-puhäpäevani." at bounding box center [832, 649] width 910 height 28
type textarea "pöörame teie tähelepanu - veepark on avatud reedeti-puhäpäevani. saunakeskus tö…"
click at [1257, 708] on span "Send" at bounding box center [1260, 707] width 42 height 14
click at [1262, 714] on span "Send" at bounding box center [1260, 707] width 42 height 14
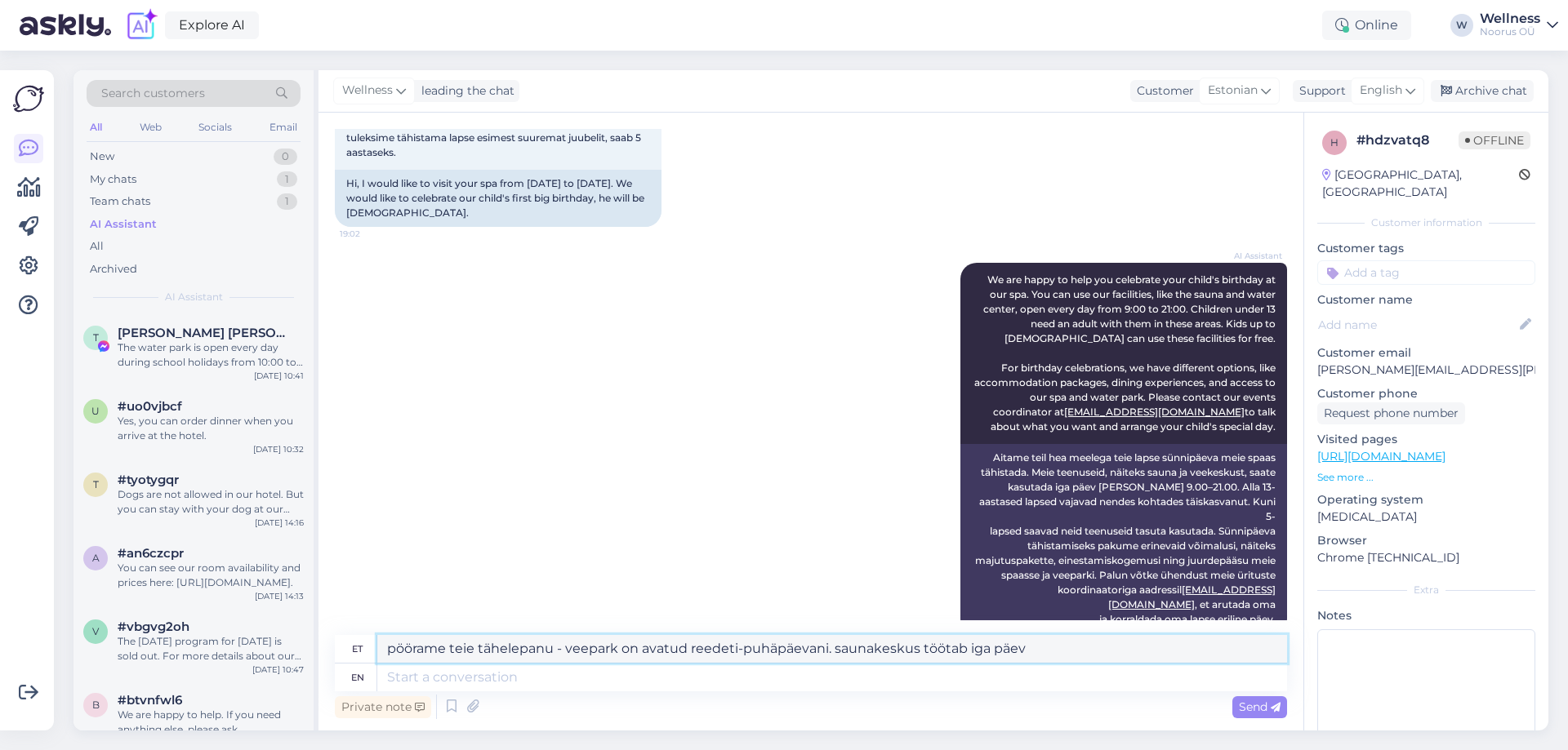
drag, startPoint x: 1052, startPoint y: 645, endPoint x: 390, endPoint y: 652, distance: 662.0
click at [390, 652] on textarea "pöörame teie tähelepanu - veepark on avatud reedeti-puhäpäevani. saunakeskus tö…" at bounding box center [832, 649] width 910 height 28
click at [431, 676] on textarea at bounding box center [832, 678] width 910 height 28
paste textarea "pöörame teie tähelepanu - veepark on avatud reedeti-puhäpäevani. saunakeskus tö…"
type textarea "pöörame teie tähelepanu - veepark on avatud reedeti-puhäpäevani. saunakeskus tö…"
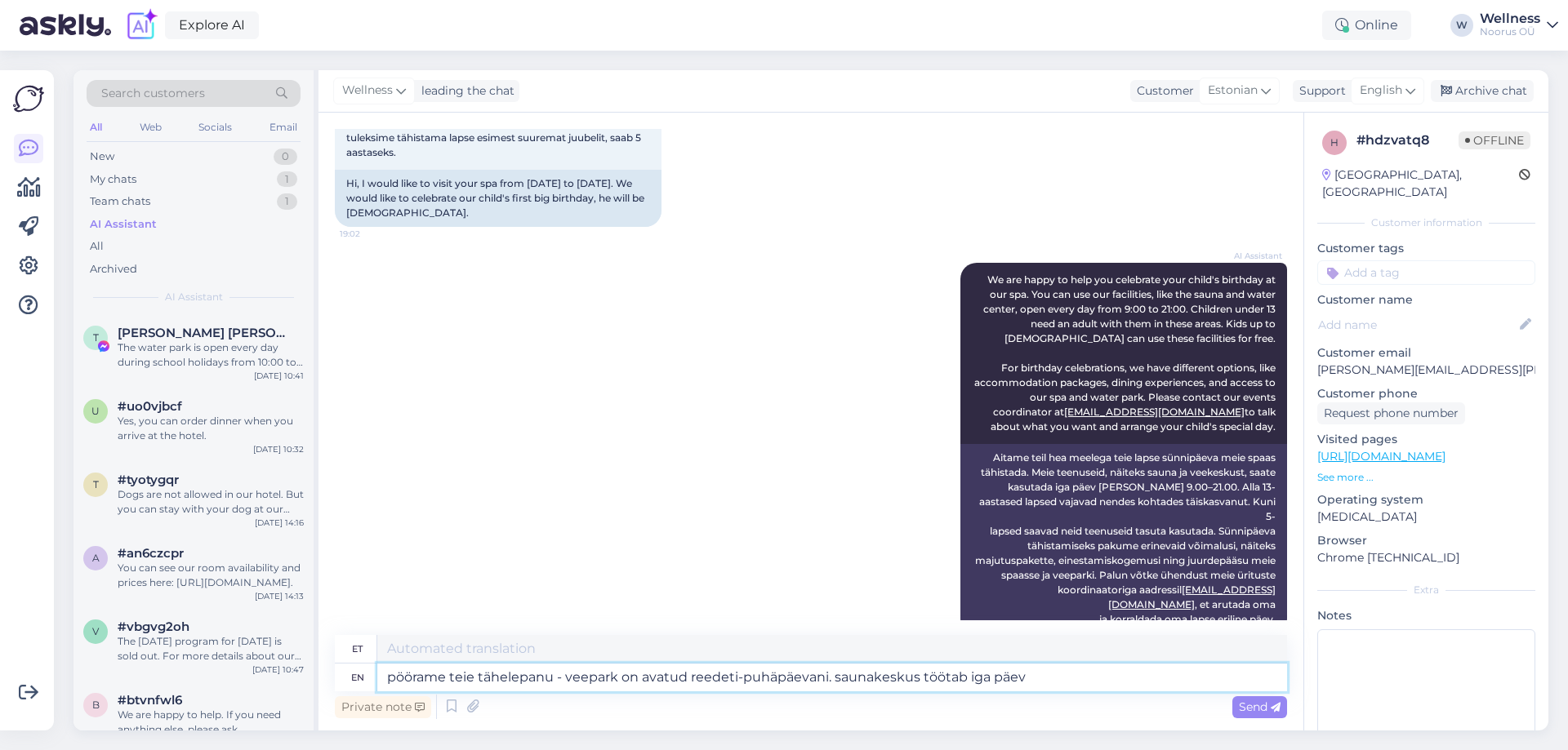
type textarea "pöörame tähelepanu - veepark on avatud reedeti-puhapäevani. saunakeskus töötab …"
type textarea "pöörame teie tähelepanu - veepark on avatud reedeti-puhäpäevani. saunakeskus tö…"
click at [1262, 701] on span "Send" at bounding box center [1260, 707] width 42 height 14
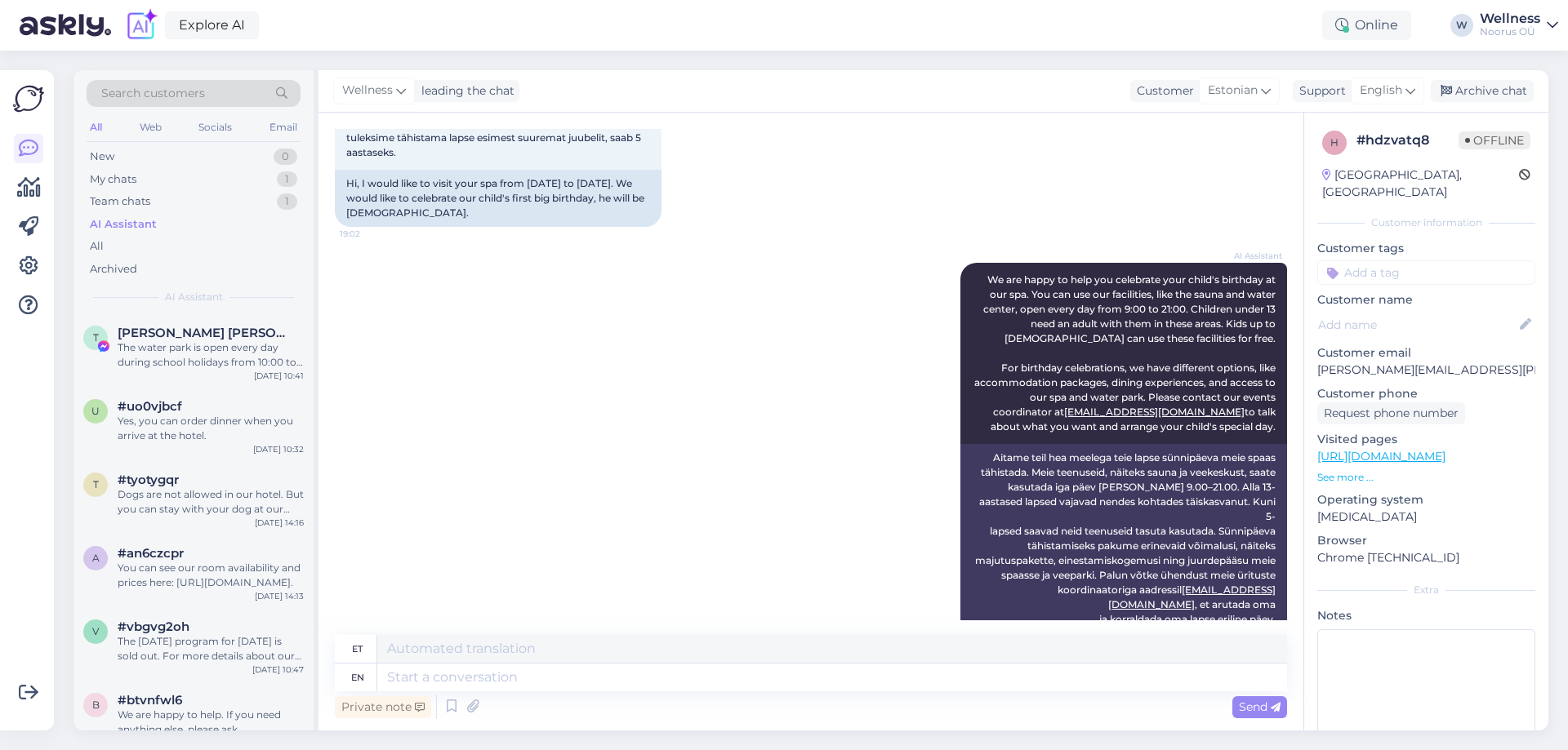
scroll to position [273, 0]
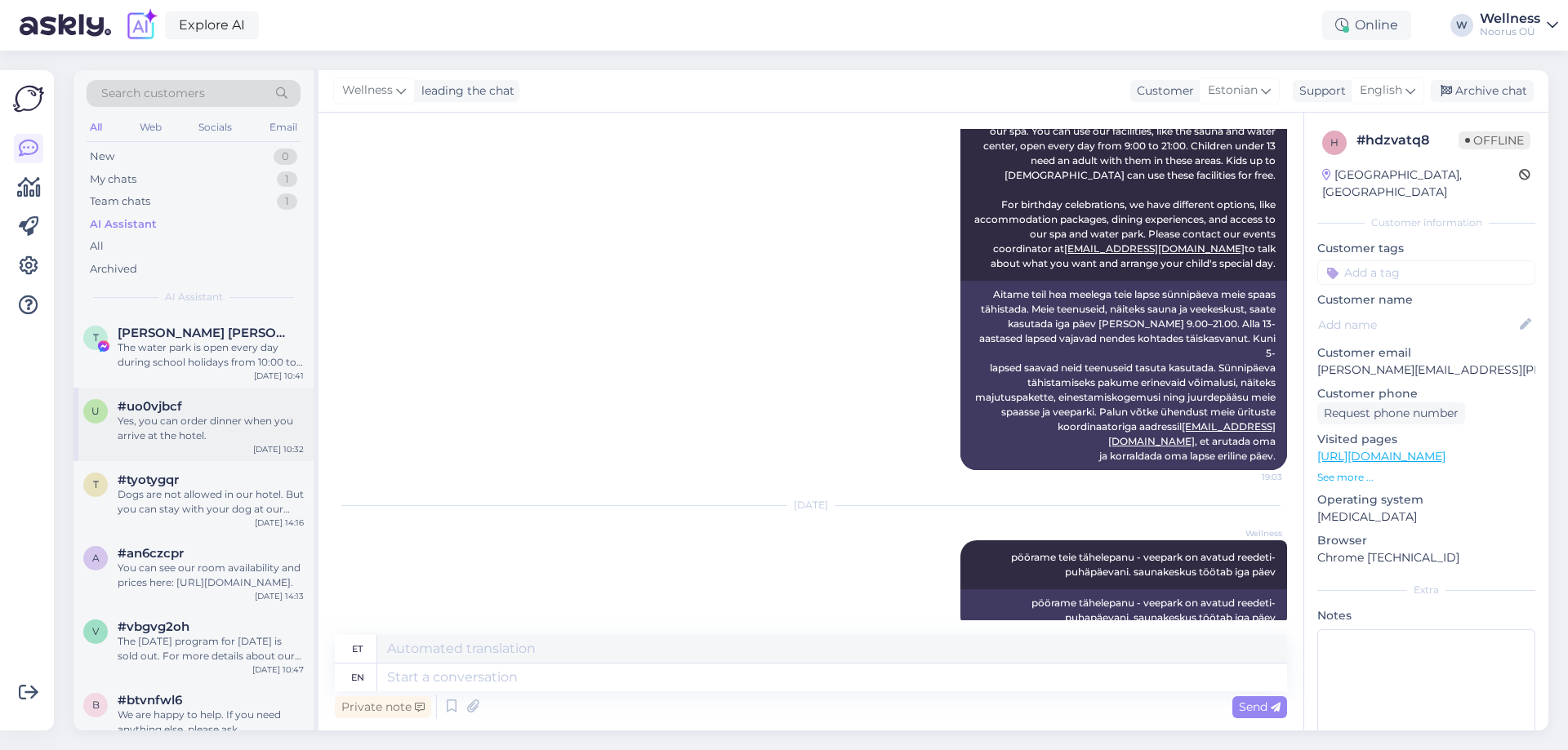
click at [269, 431] on div "Yes, you can order dinner when you arrive at the hotel." at bounding box center [210, 429] width 186 height 30
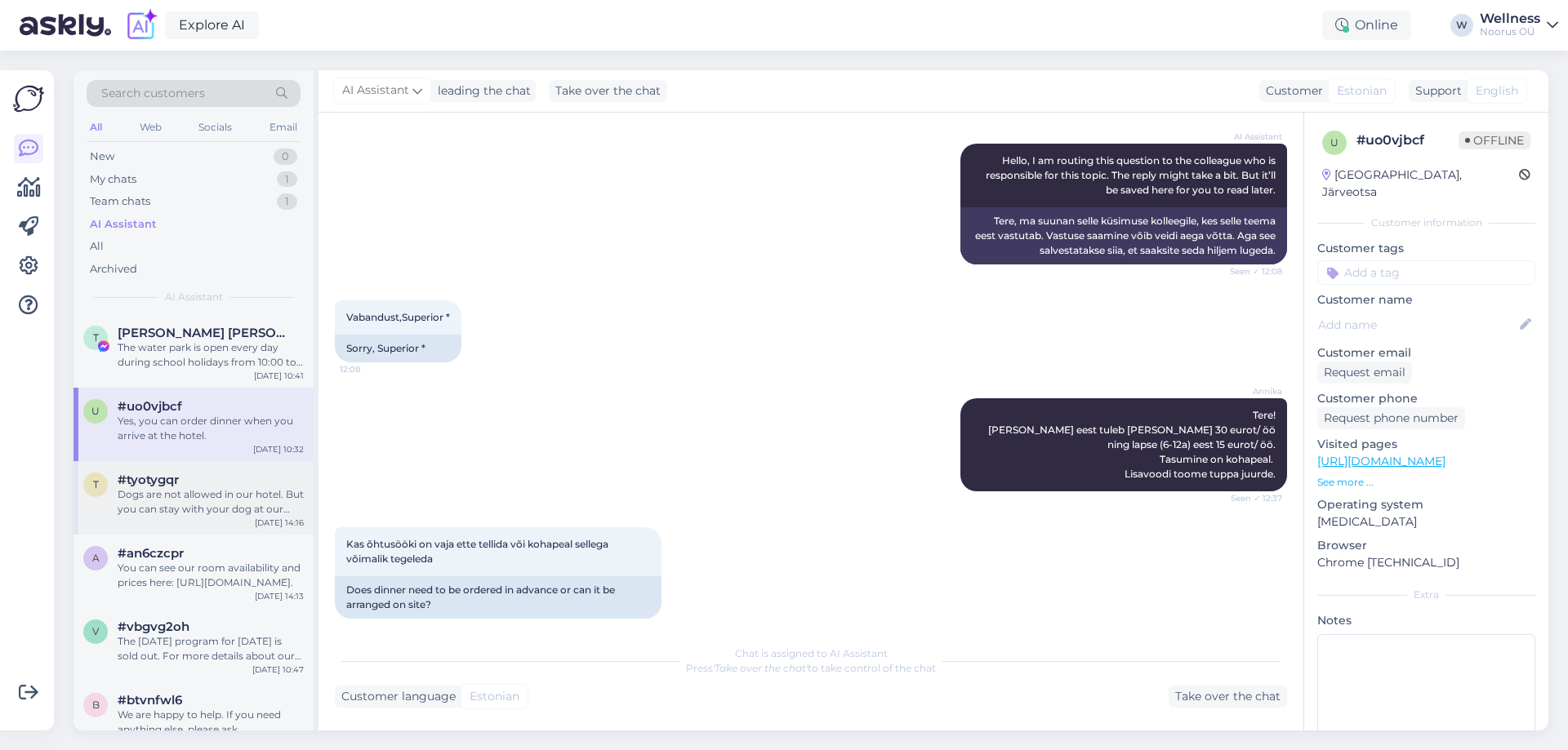
scroll to position [3199, 0]
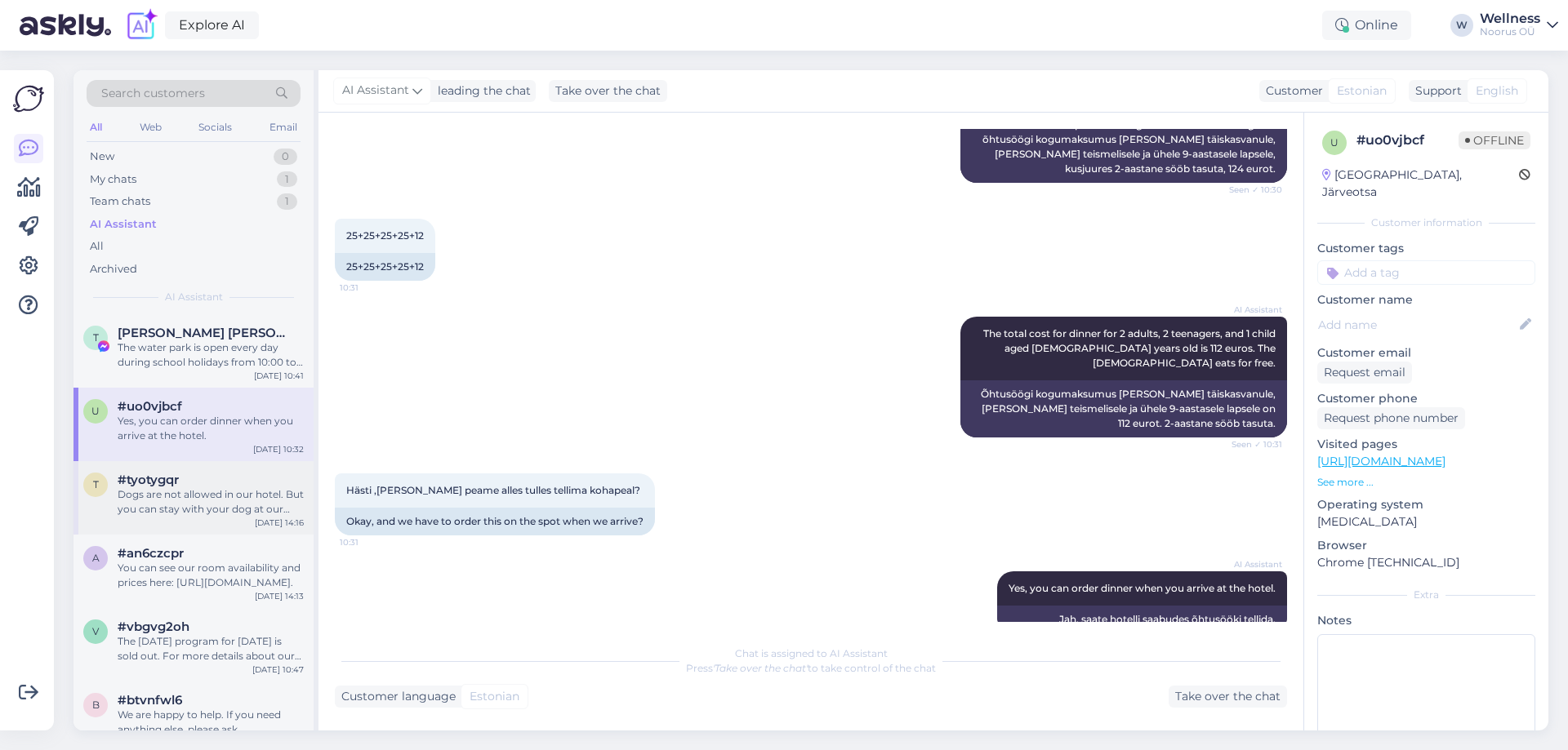
click at [251, 472] on div "t #tyotygqr Dogs are not allowed in our hotel. But you can stay with your dog a…" at bounding box center [193, 497] width 240 height 73
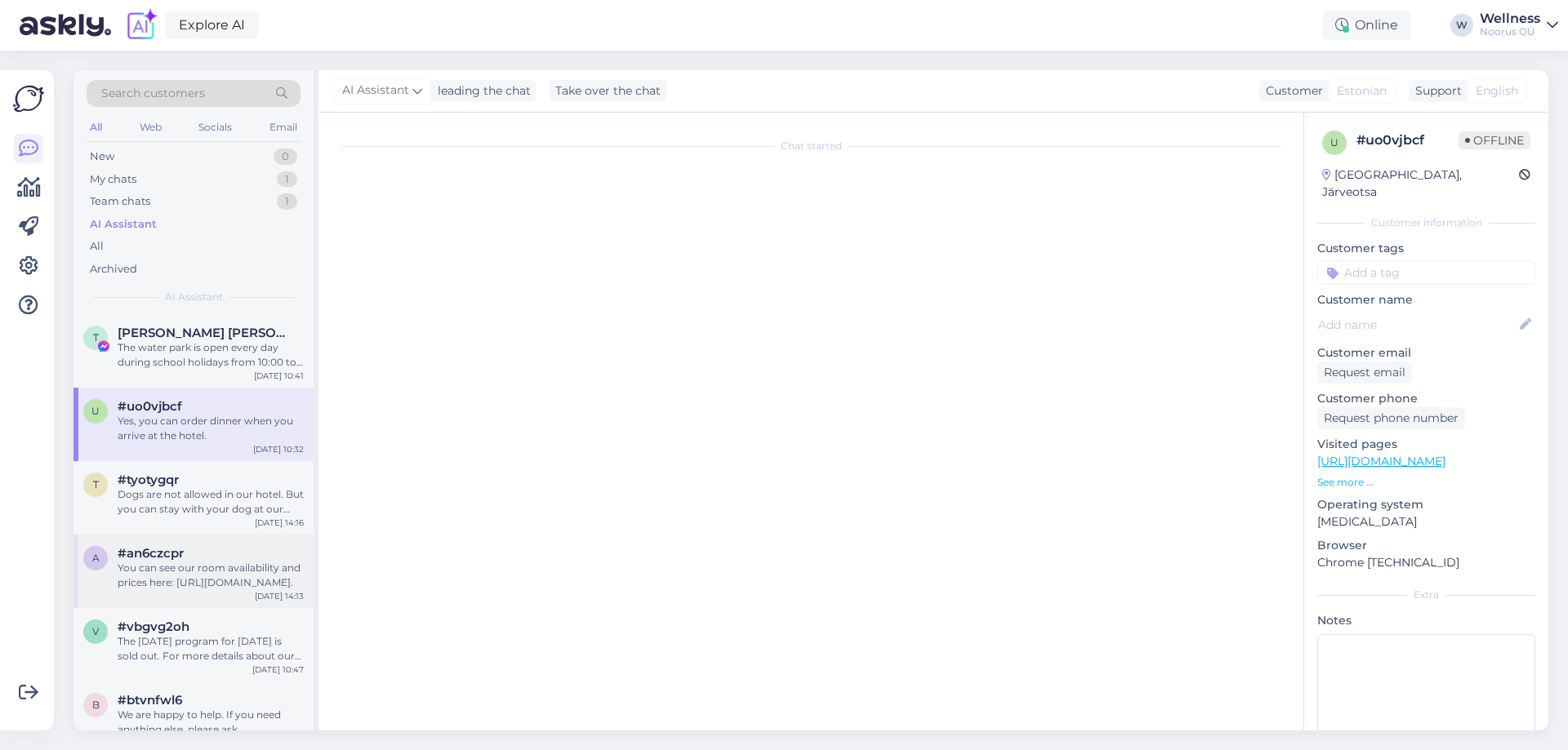
scroll to position [0, 0]
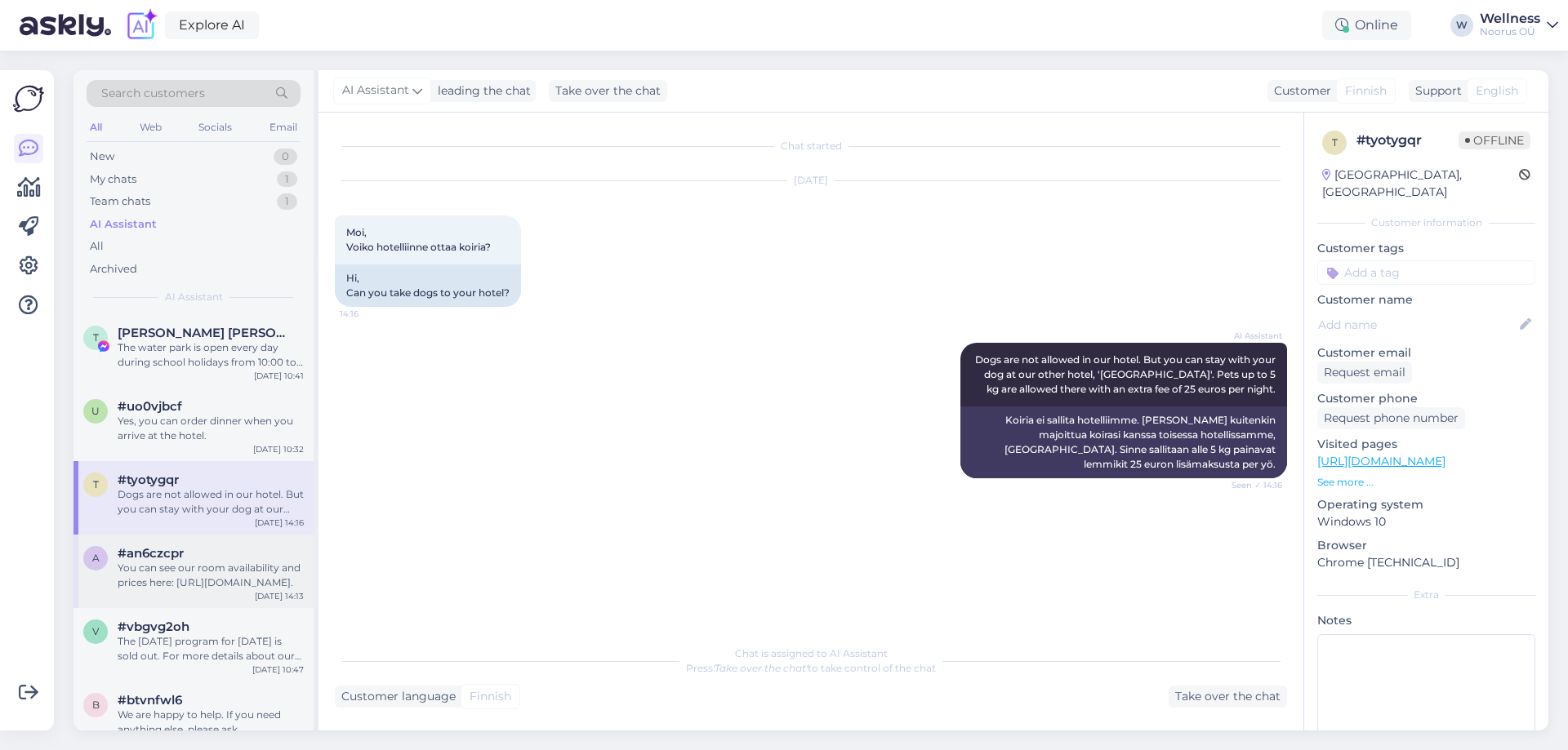
click at [201, 586] on div "You can see our room availability and prices here: [URL][DOMAIN_NAME]." at bounding box center [210, 576] width 186 height 30
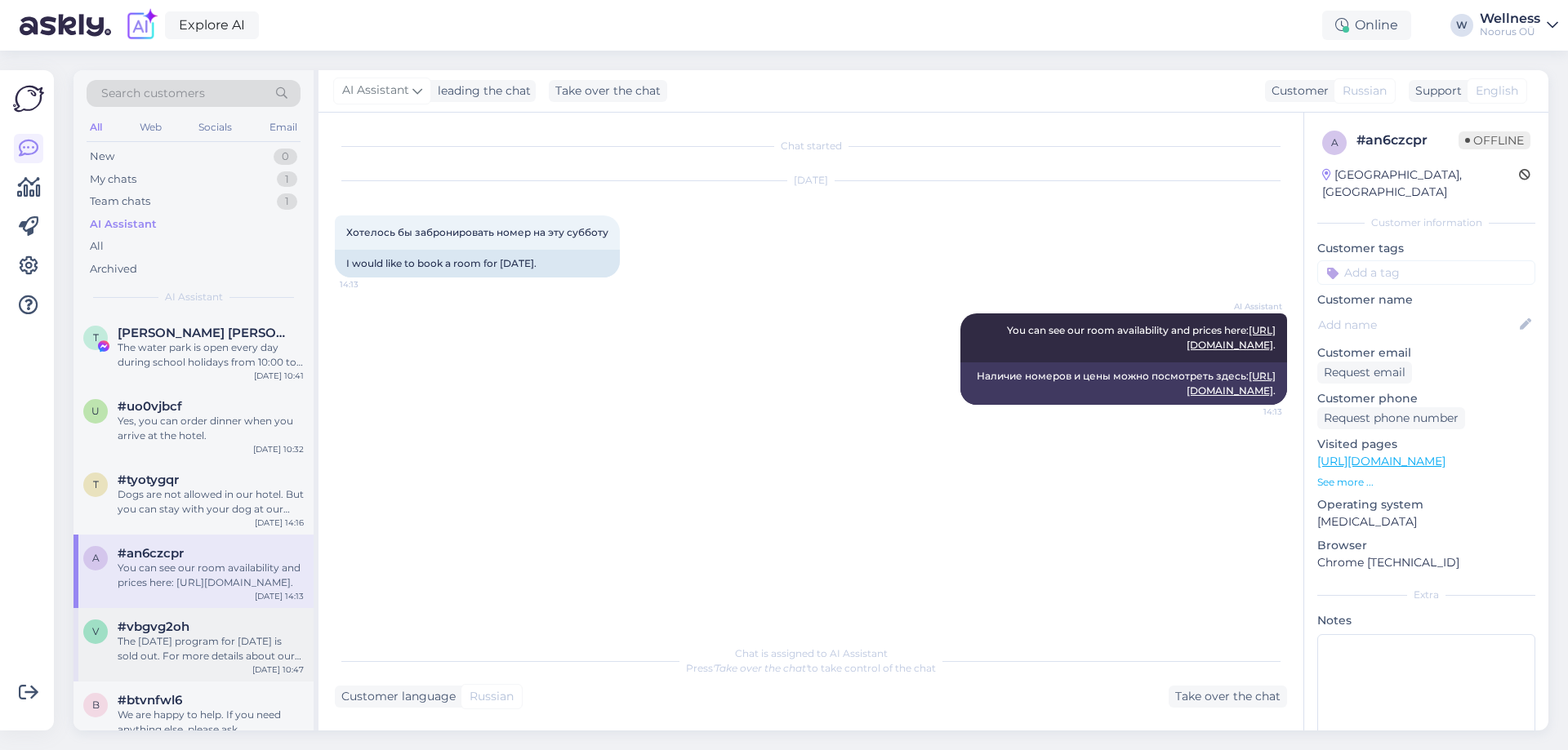
click at [166, 637] on div "The [DATE] program for [DATE] is sold out. For more details about our New Year'…" at bounding box center [210, 649] width 186 height 30
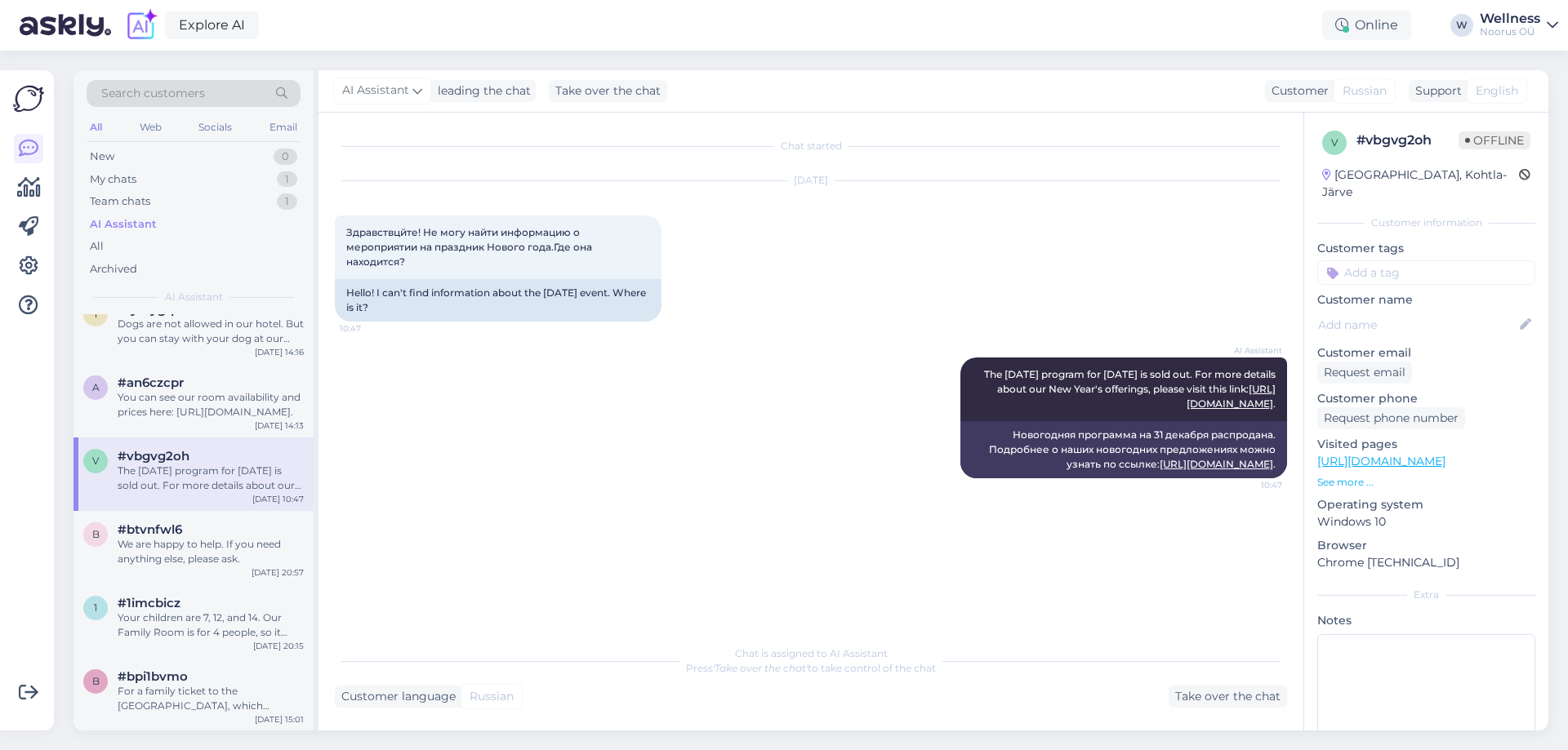
scroll to position [171, 0]
click at [154, 530] on span "#btvnfwl6" at bounding box center [149, 529] width 64 height 14
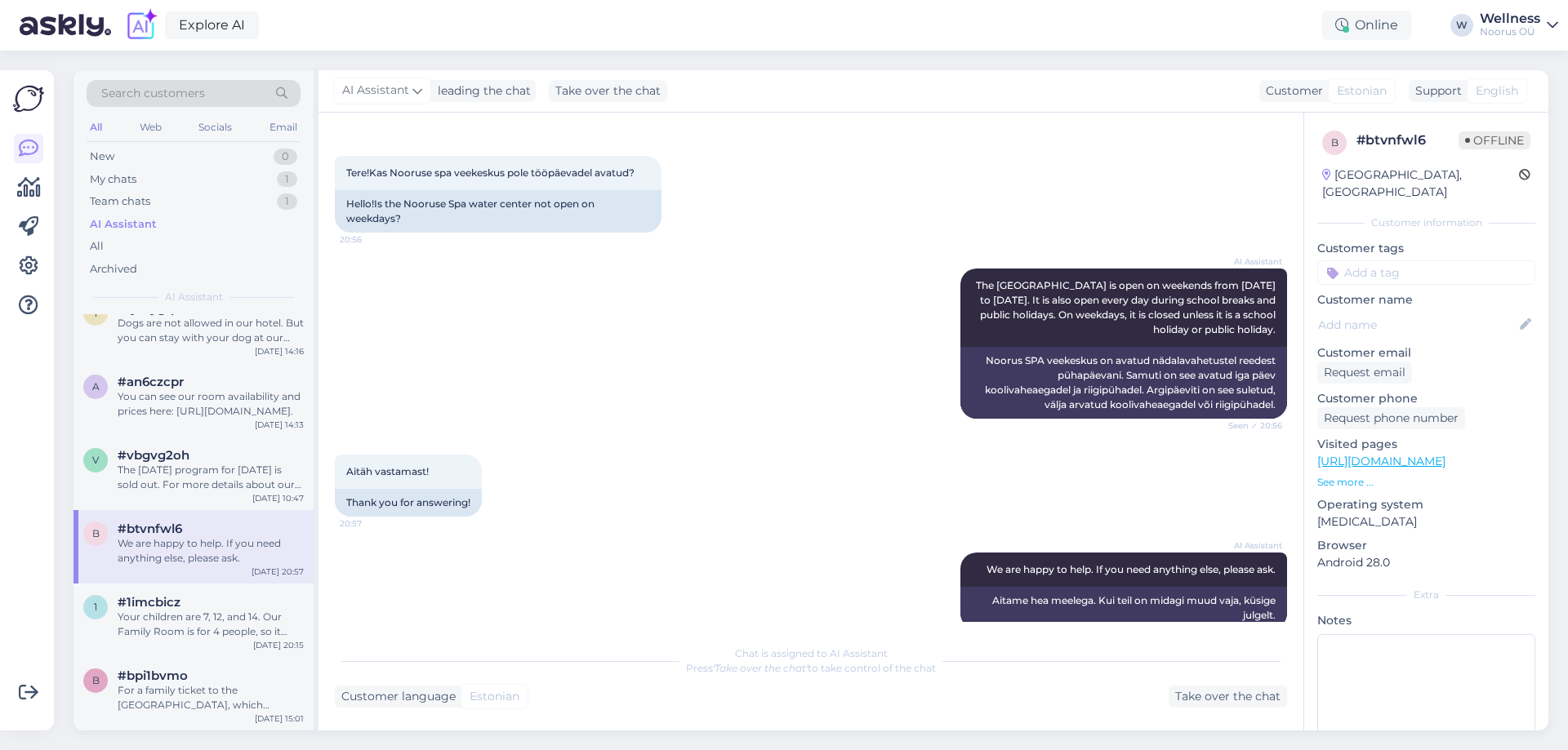
scroll to position [85, 0]
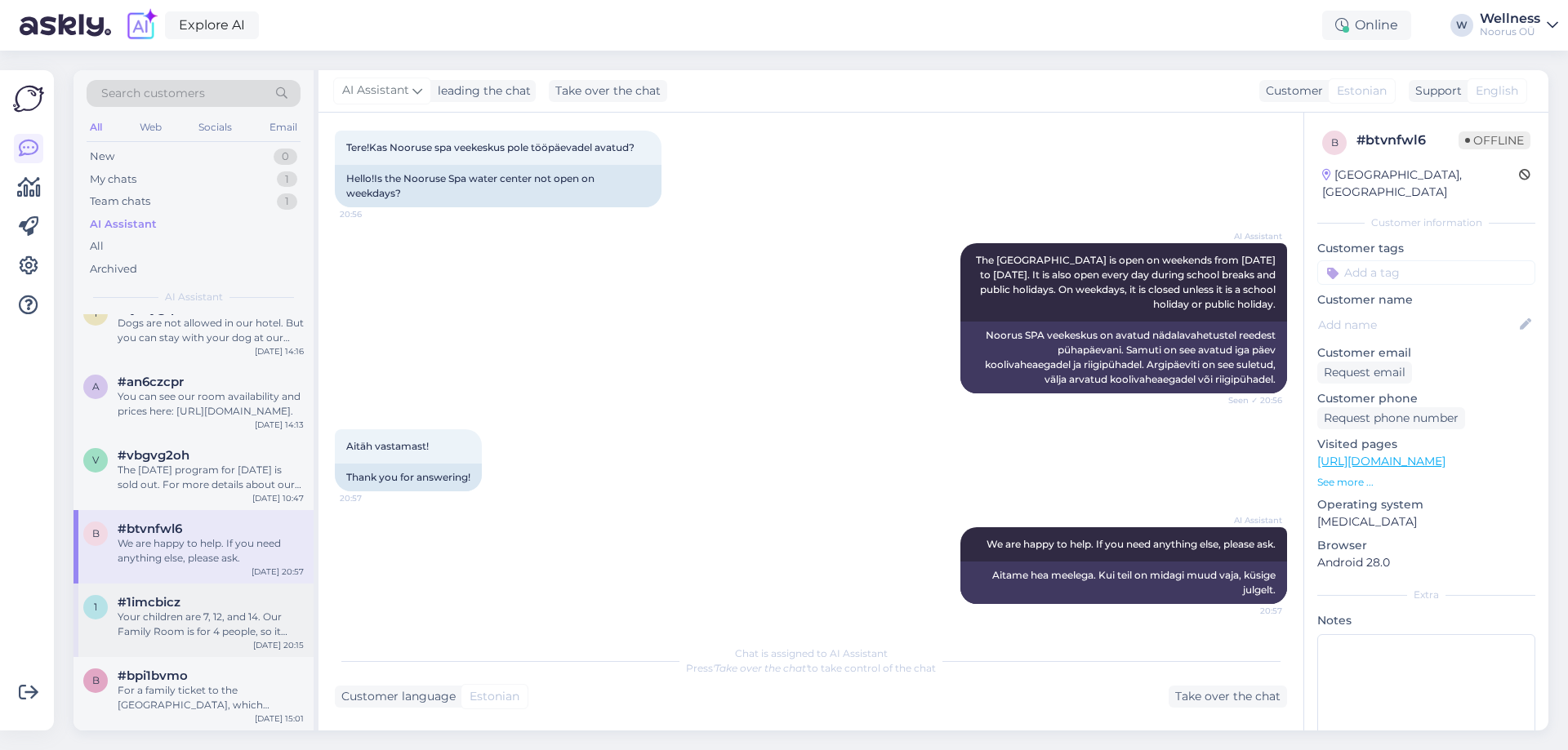
click at [194, 631] on div "Your children are 7, 12, and 14. Our Family Room is for 4 people, so it might b…" at bounding box center [210, 625] width 186 height 30
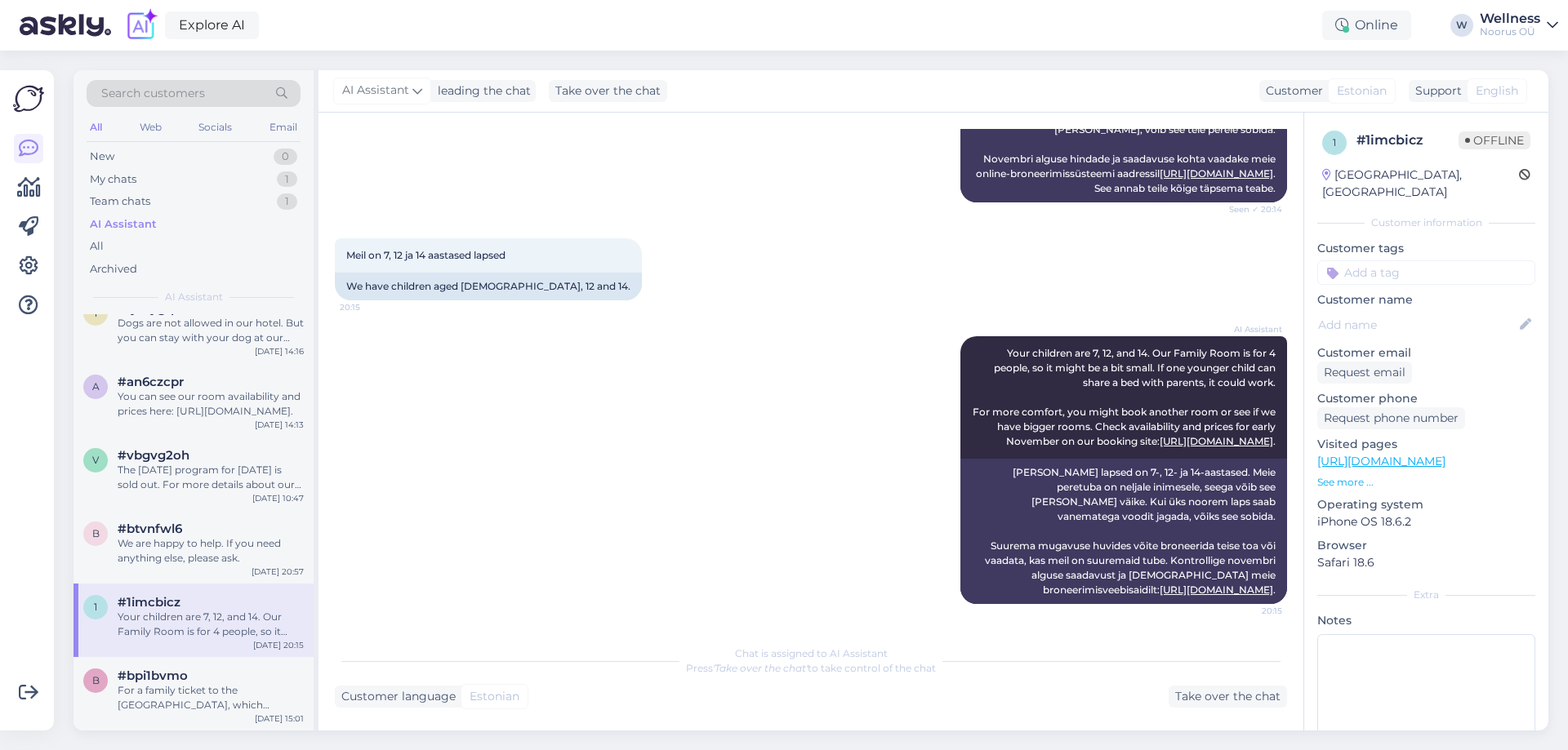
scroll to position [184, 0]
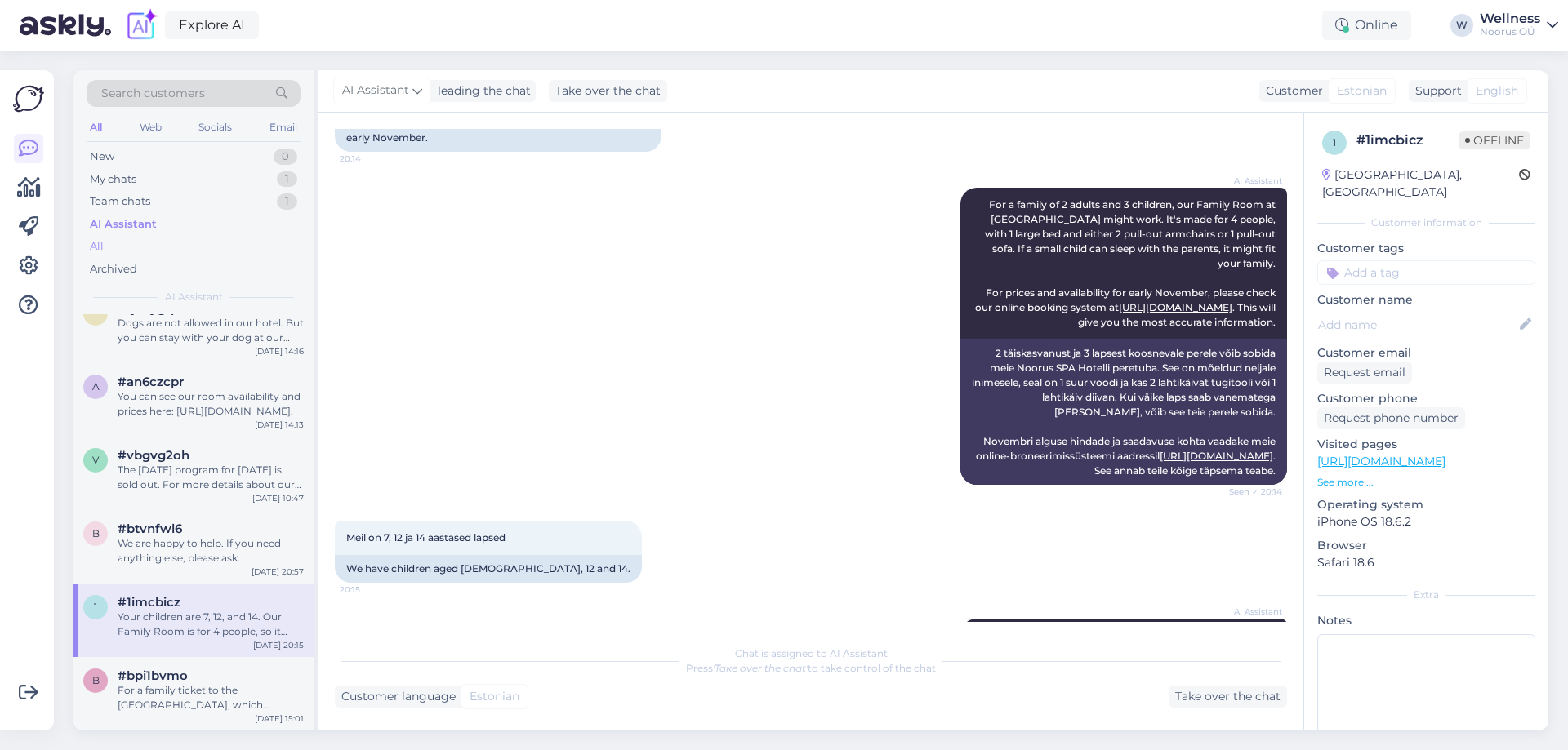
click at [110, 241] on div "All" at bounding box center [193, 246] width 214 height 23
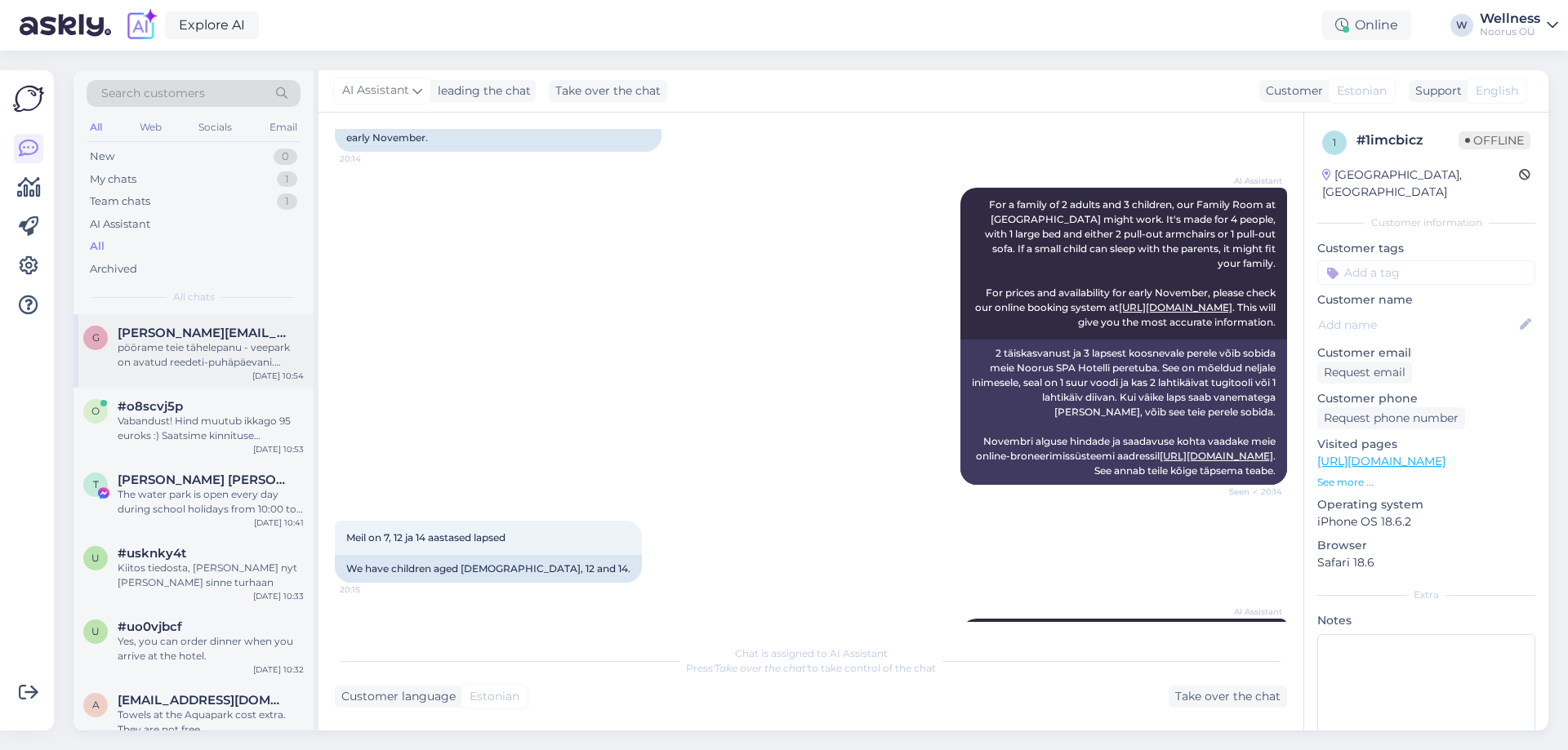
click at [236, 344] on div "pöörame teie tähelepanu - veepark on avatud reedeti-puhäpäevani. saunakeskus tö…" at bounding box center [210, 355] width 186 height 30
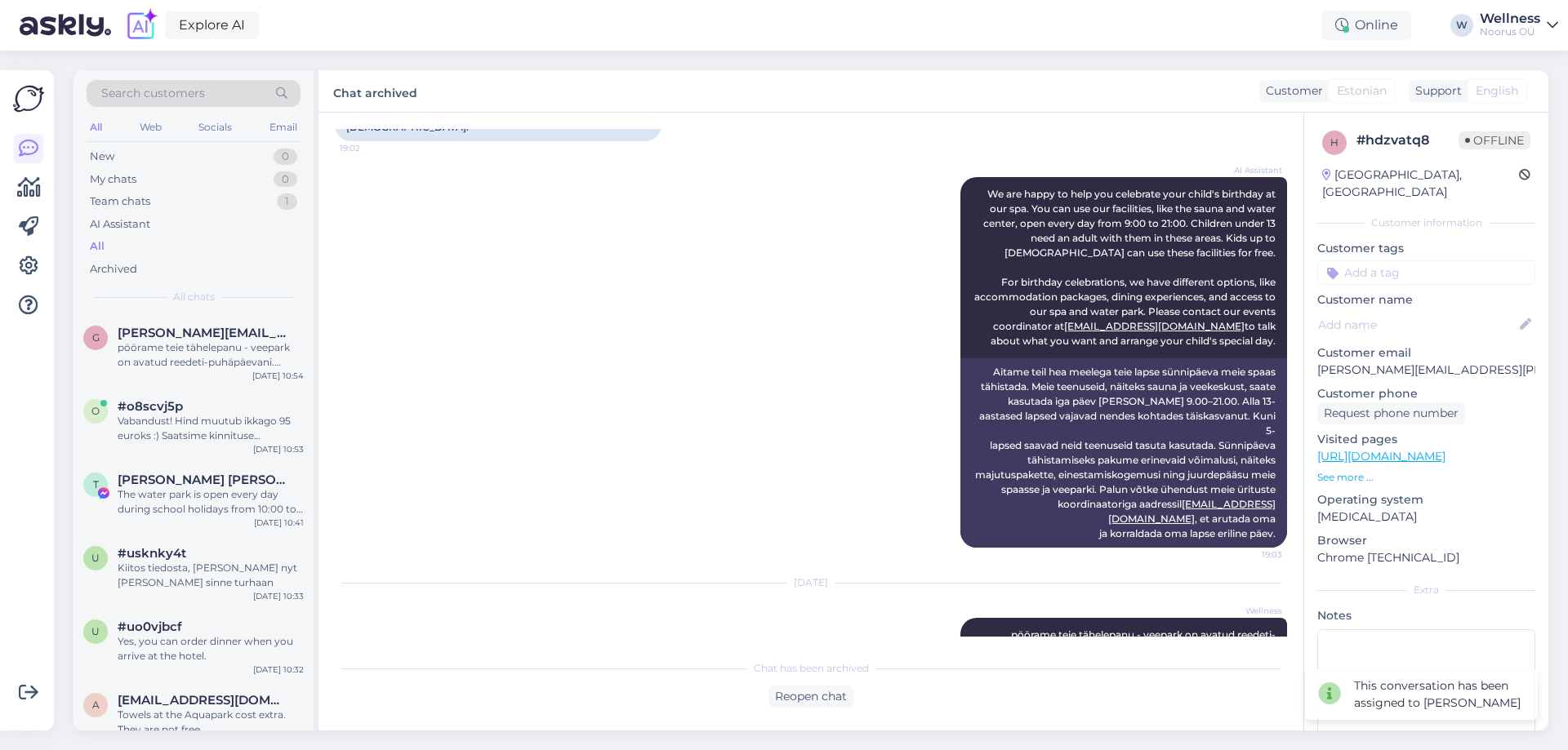
scroll to position [256, 0]
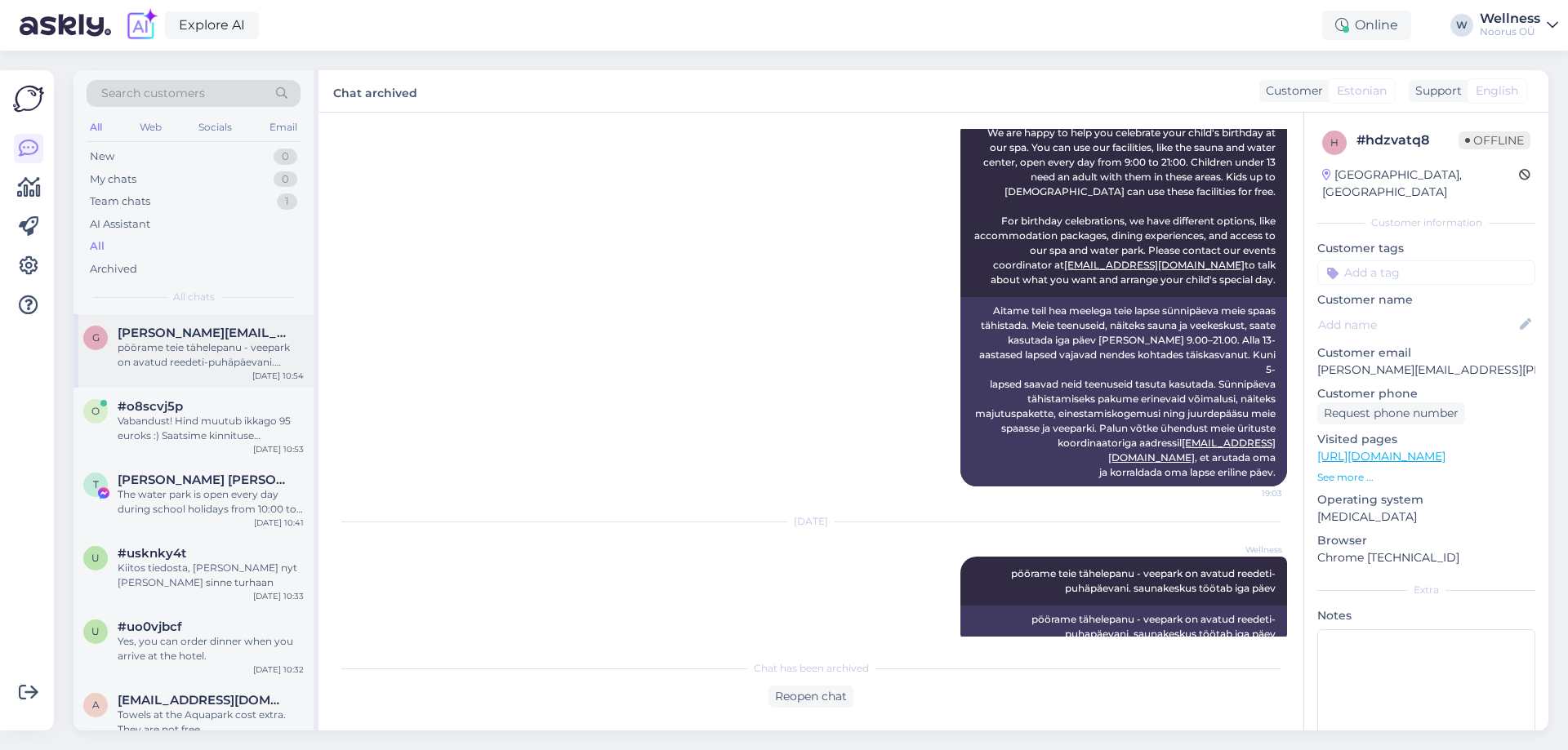
click at [238, 347] on div "pöörame teie tähelepanu - veepark on avatud reedeti-puhäpäevani. saunakeskus tö…" at bounding box center [210, 355] width 186 height 30
click at [209, 424] on div "Vabandust! Hind muutub ikkago 95 euroks :) Saatsime kinnituse [PERSON_NAME]. Ko…" at bounding box center [210, 429] width 186 height 30
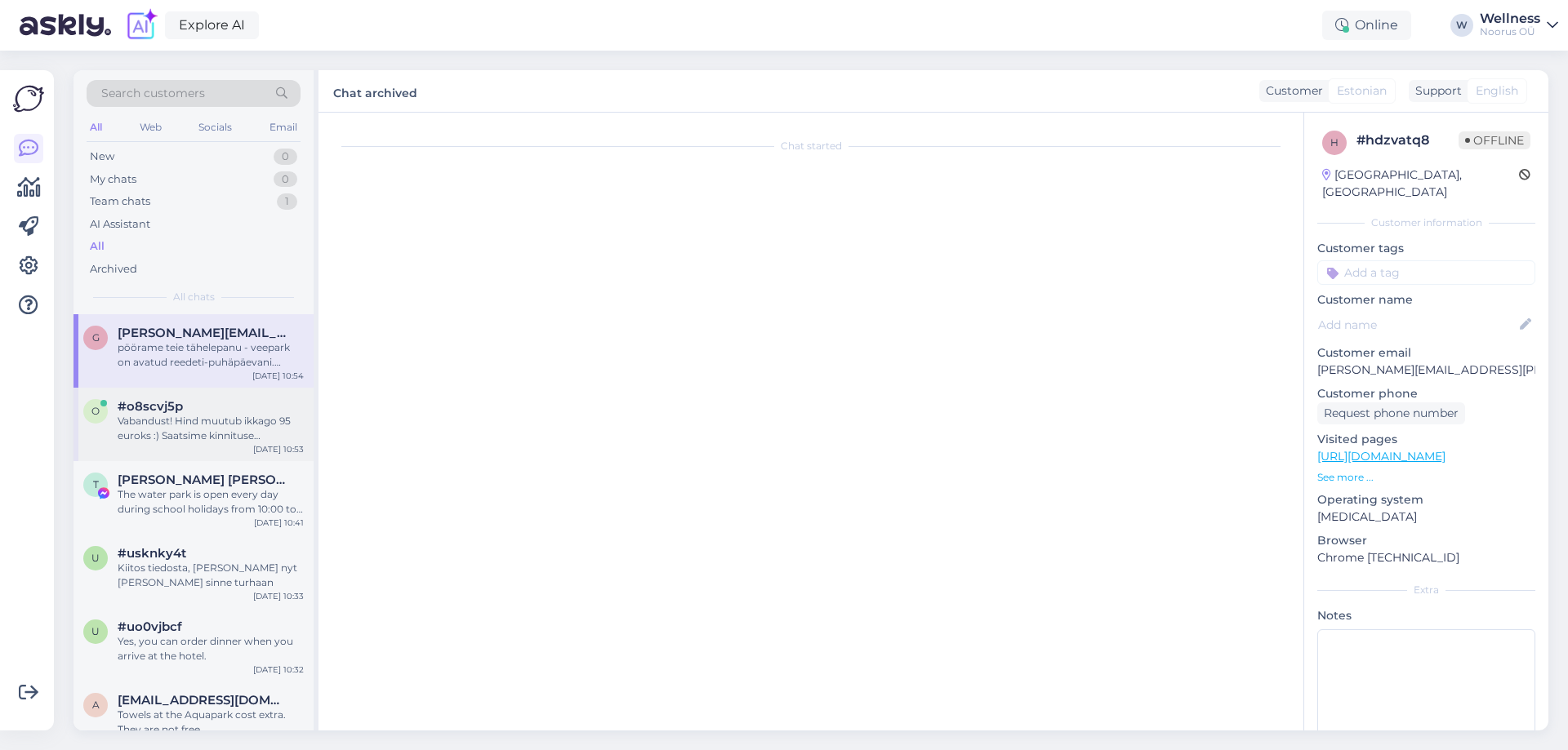
scroll to position [725, 0]
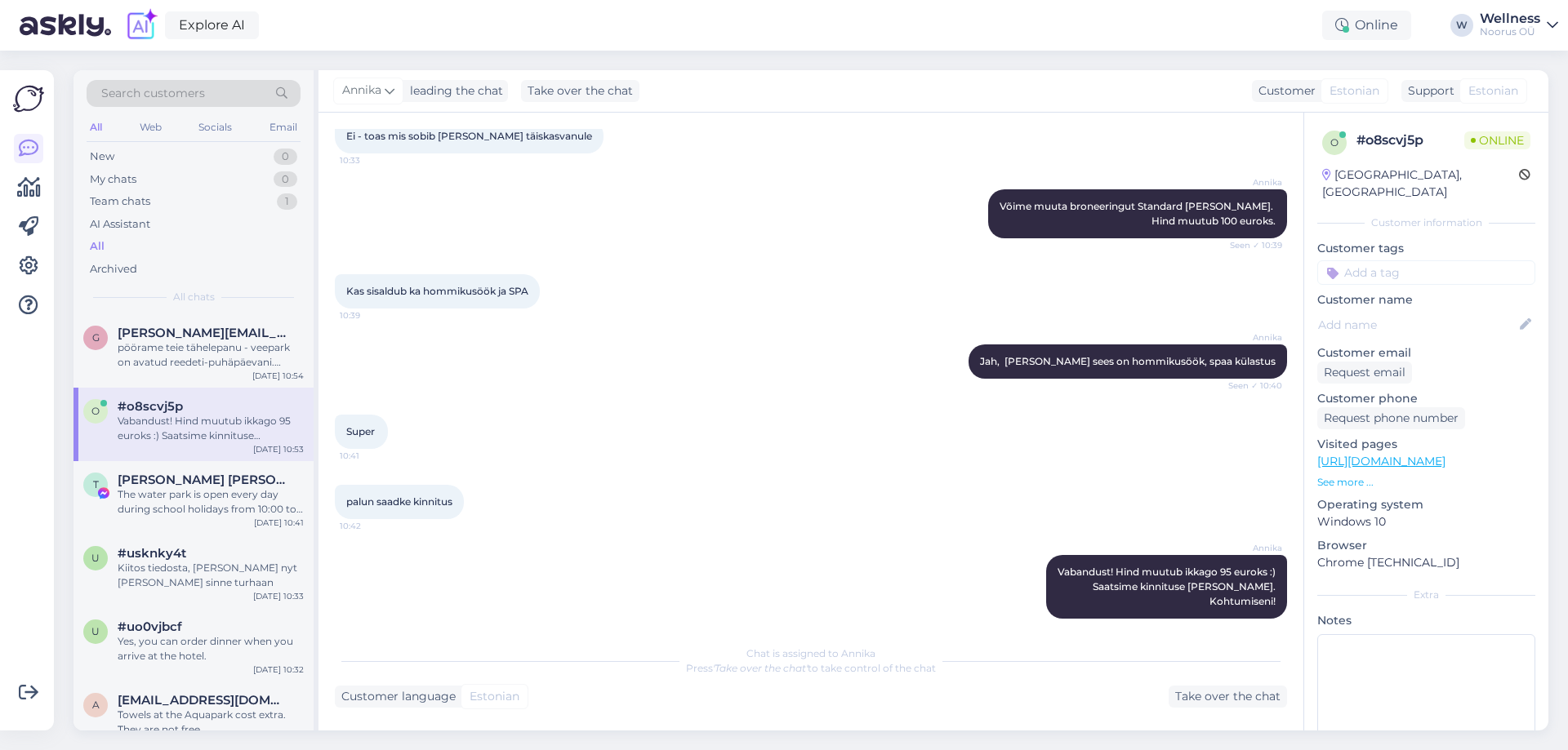
click at [627, 397] on div "Super 10:41" at bounding box center [811, 432] width 952 height 70
click at [172, 493] on div "The water park is open every day during school holidays from 10:00 to 20:00." at bounding box center [210, 502] width 186 height 30
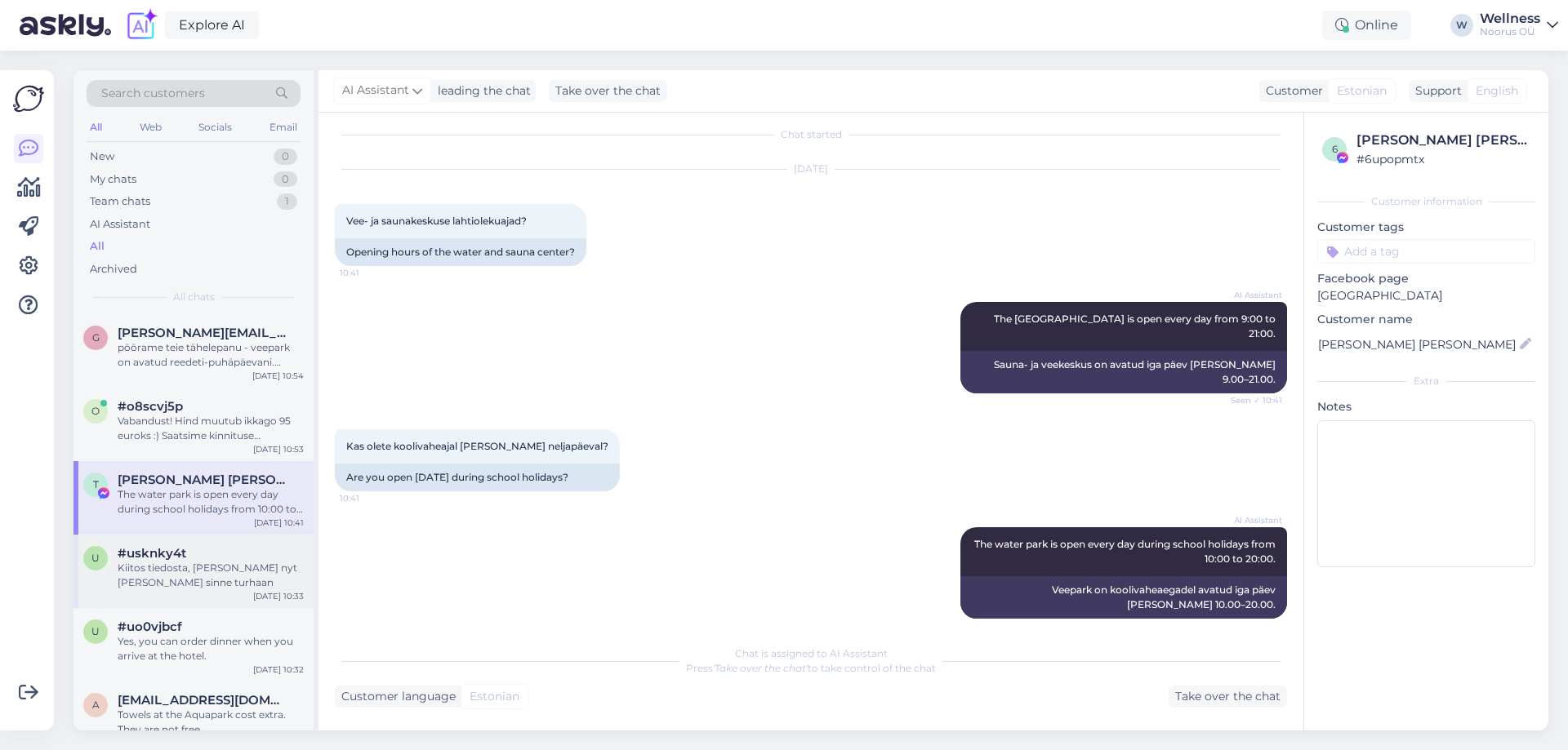
click at [185, 561] on div "Kiitos tiedosta, [PERSON_NAME] nyt [PERSON_NAME] sinne turhaan" at bounding box center [210, 576] width 186 height 30
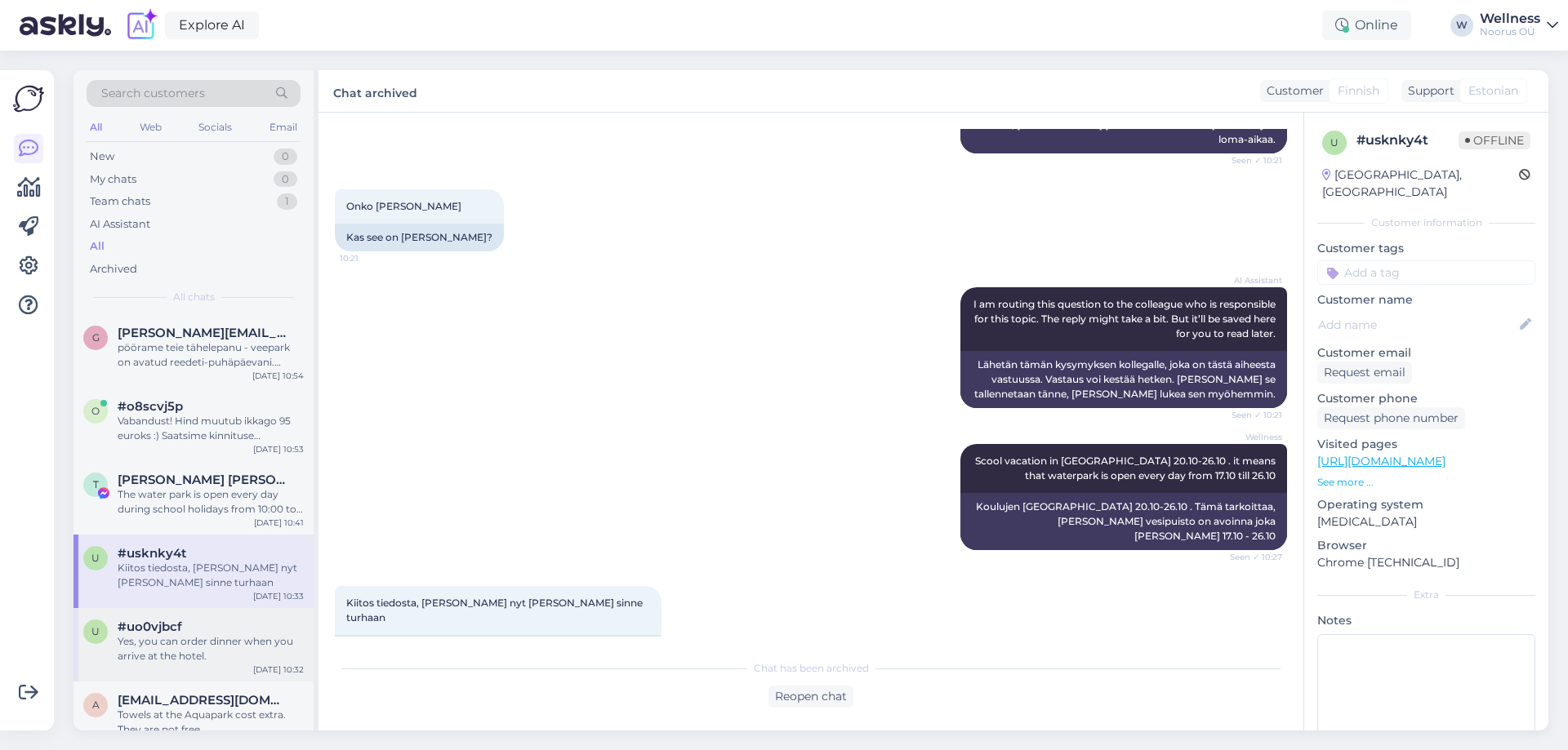
click at [189, 608] on div "u #uo0vjbcf Yes, you can order dinner when you arrive at the hotel. [DATE] 10:32" at bounding box center [193, 644] width 240 height 73
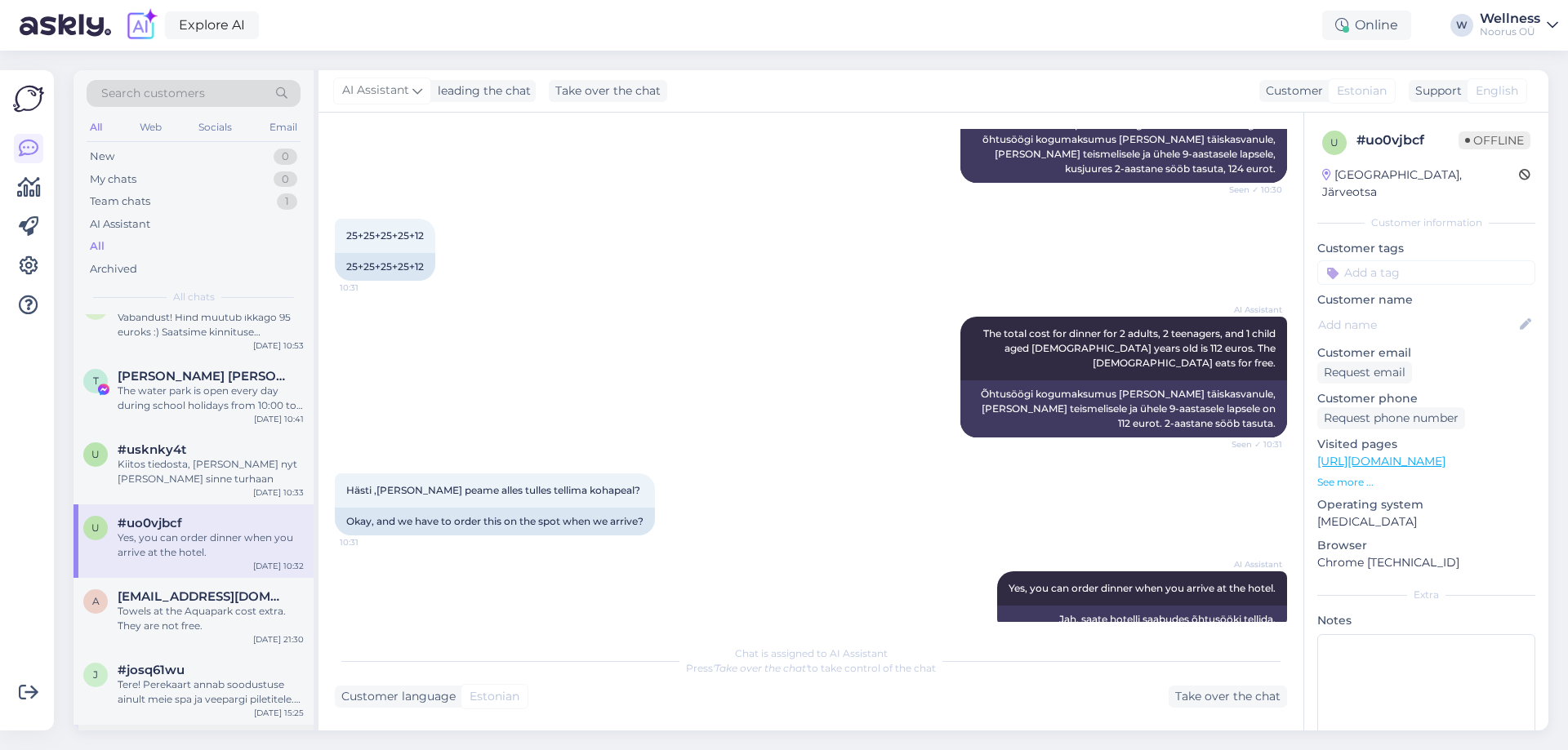
scroll to position [218, 0]
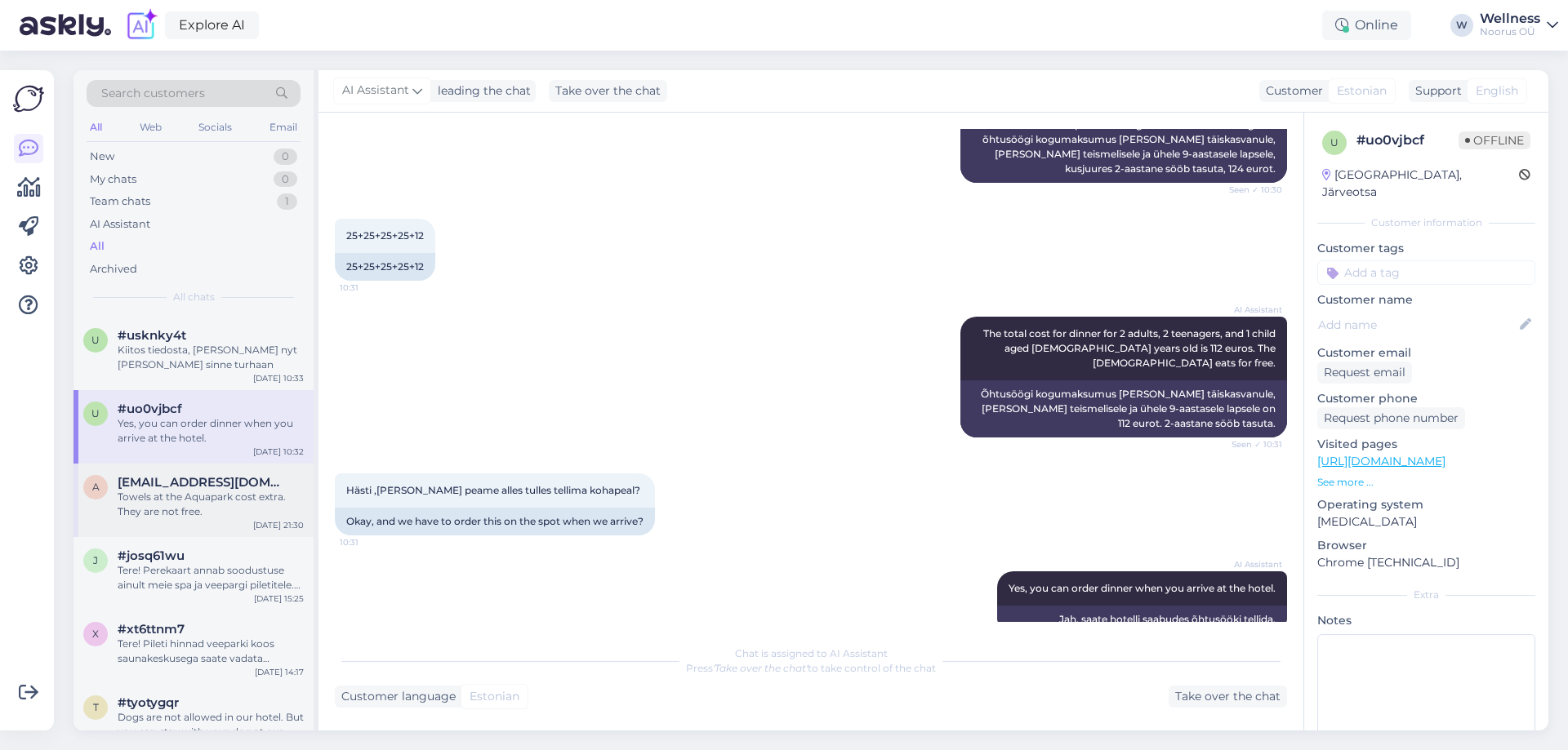
click at [189, 509] on div "Towels at the Aquapark cost extra. They are not free." at bounding box center [210, 505] width 186 height 30
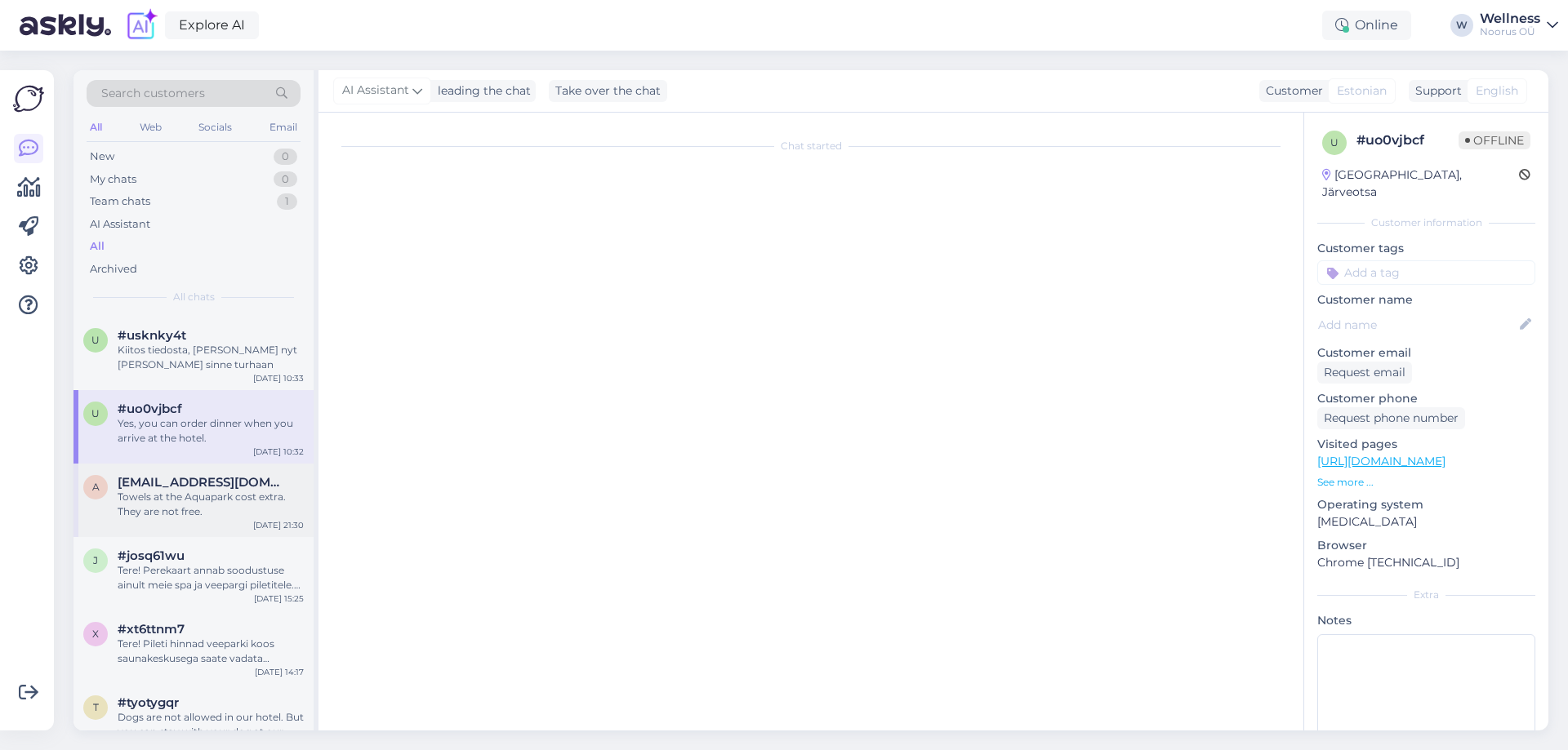
scroll to position [0, 0]
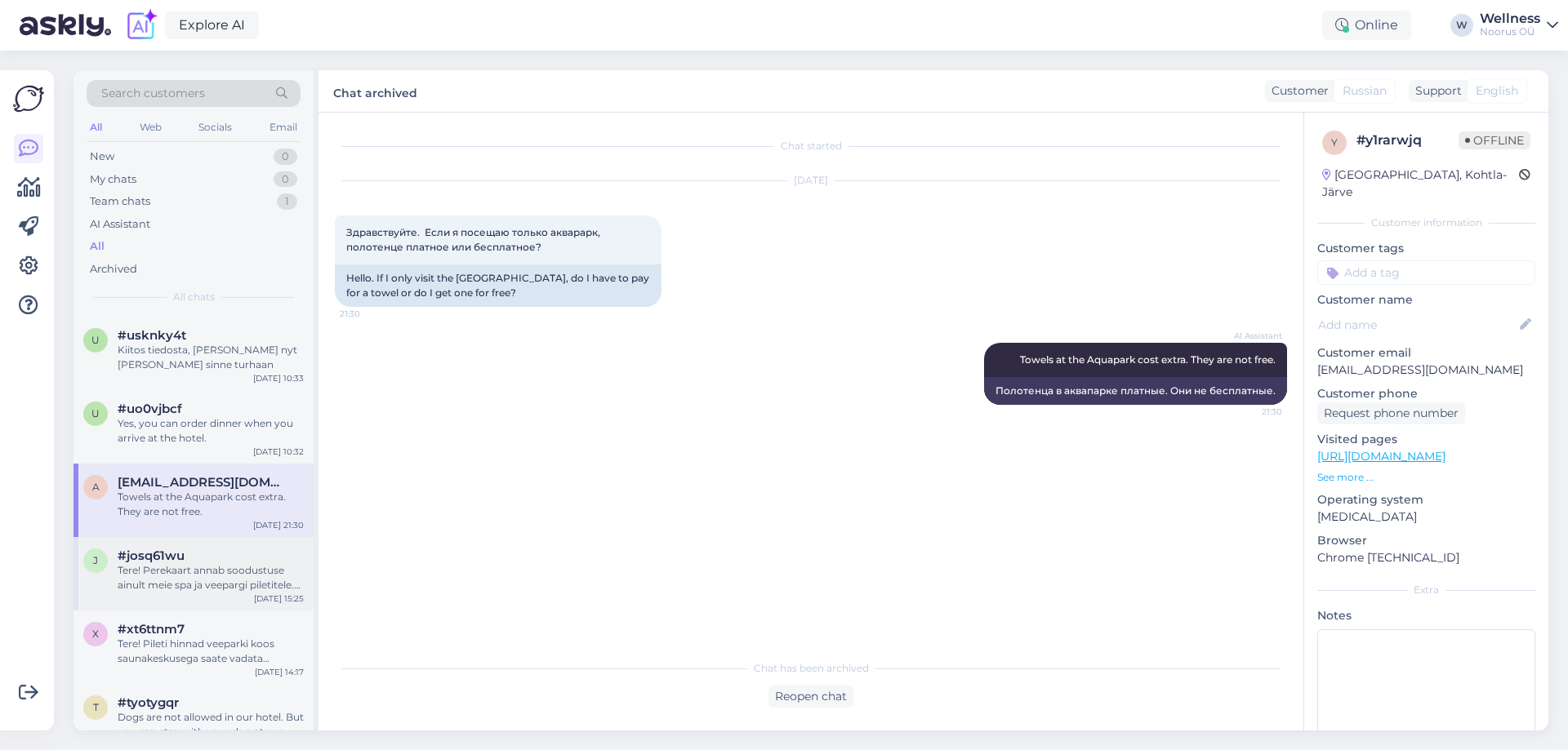
click at [200, 574] on div "Tere! Perekaart annab soodustuse ainult meie spa ja veepargi piletitele. Majutu…" at bounding box center [210, 578] width 186 height 30
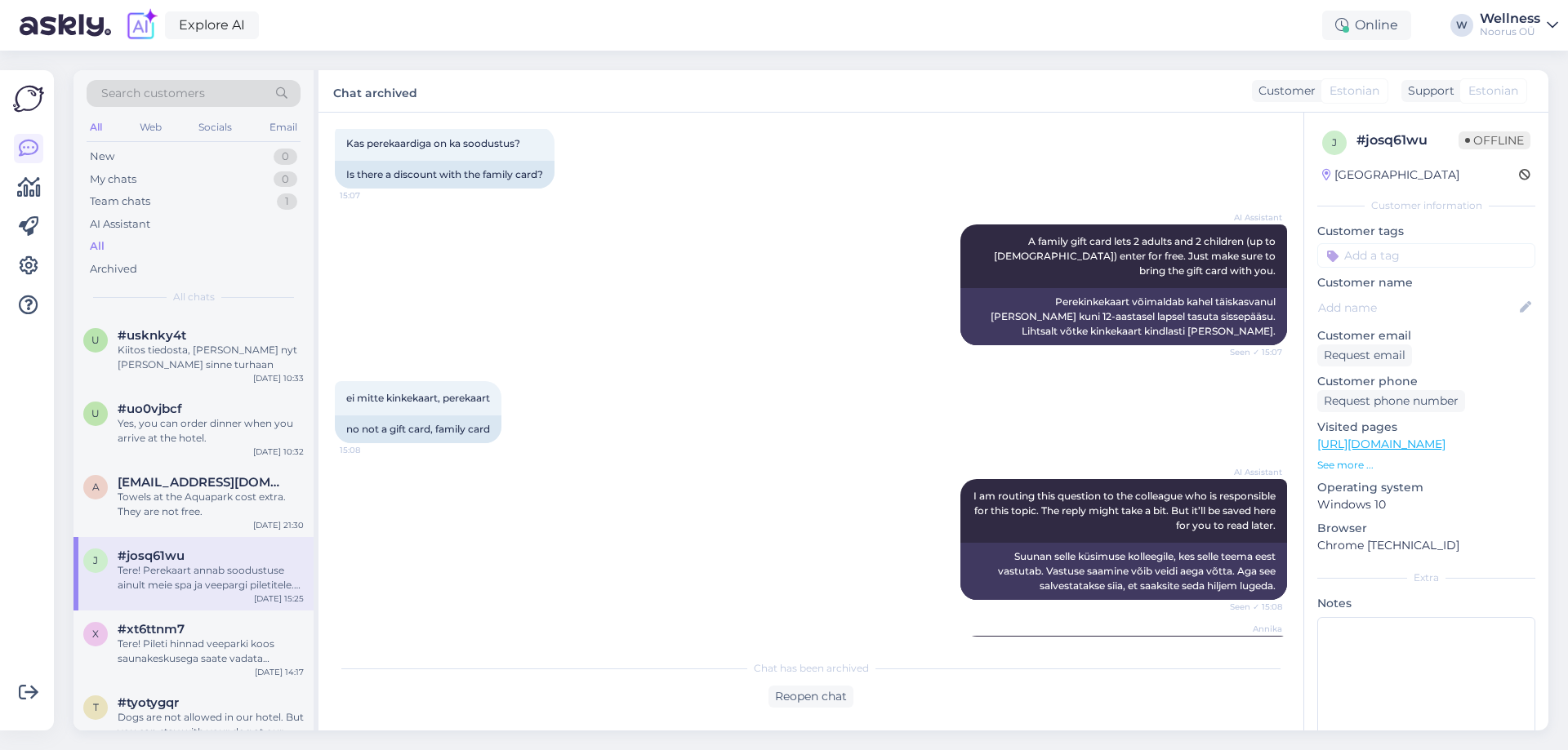
scroll to position [170, 0]
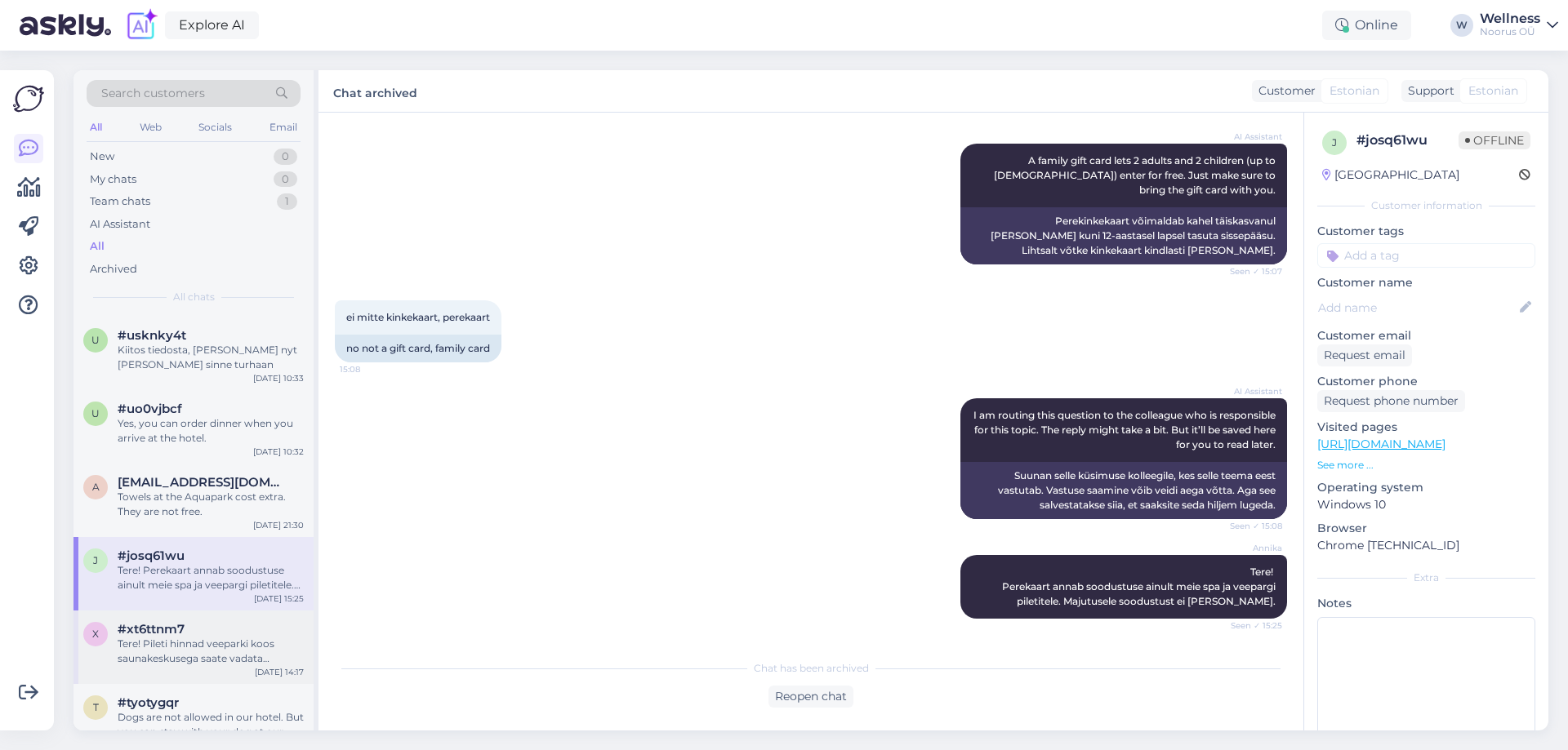
click at [184, 640] on div "Tere! Pileti hinnad veeparki koos saunakeskusega saate vadata veebilehelt: [URL…" at bounding box center [210, 652] width 186 height 30
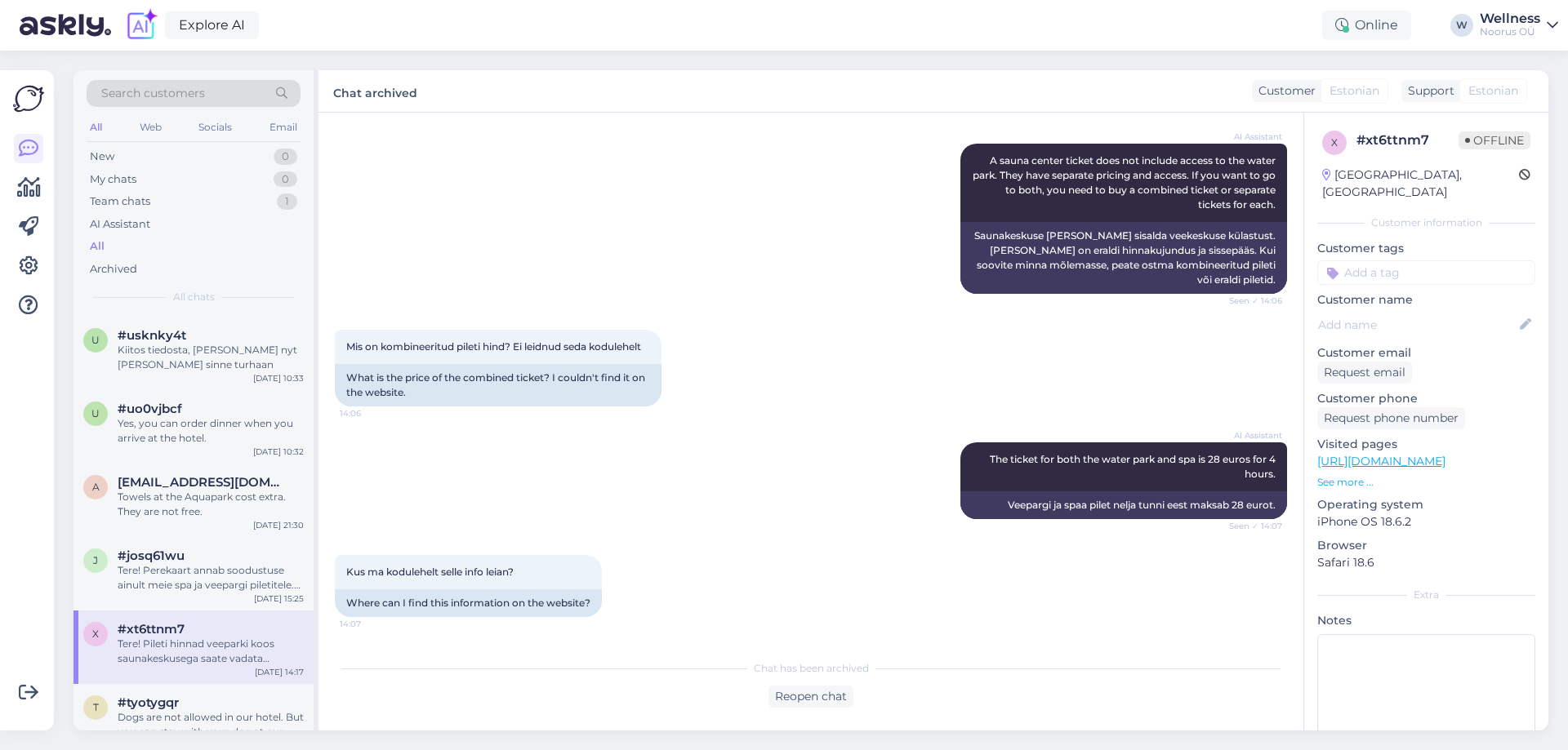
scroll to position [609, 0]
